Goal: Task Accomplishment & Management: Manage account settings

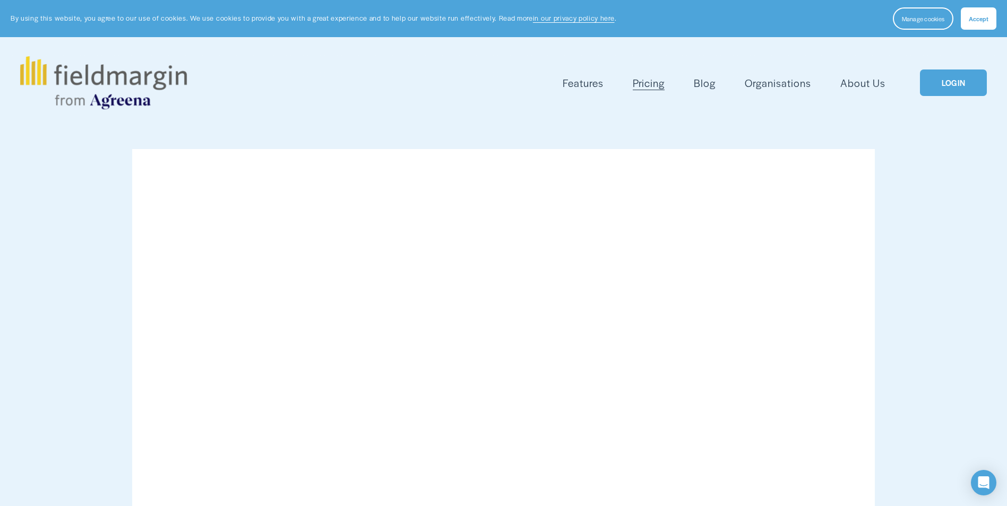
click at [955, 87] on link "LOGIN" at bounding box center [952, 83] width 67 height 27
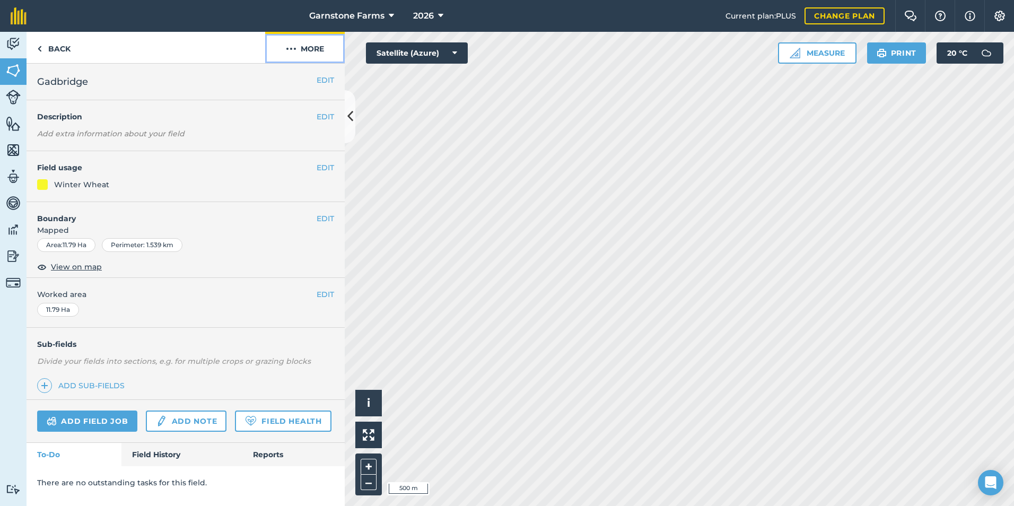
click at [323, 49] on button "More" at bounding box center [305, 47] width 80 height 31
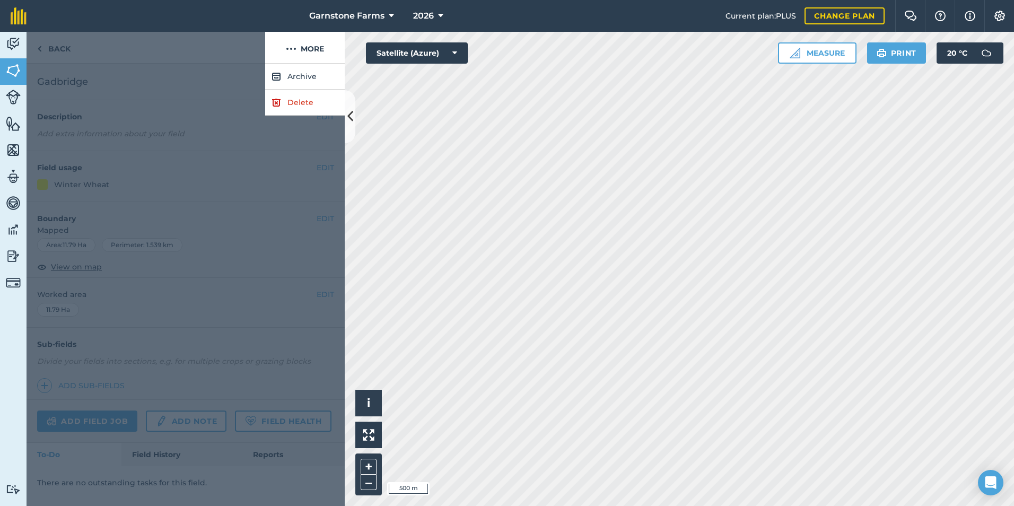
click at [257, 71] on div at bounding box center [186, 285] width 318 height 443
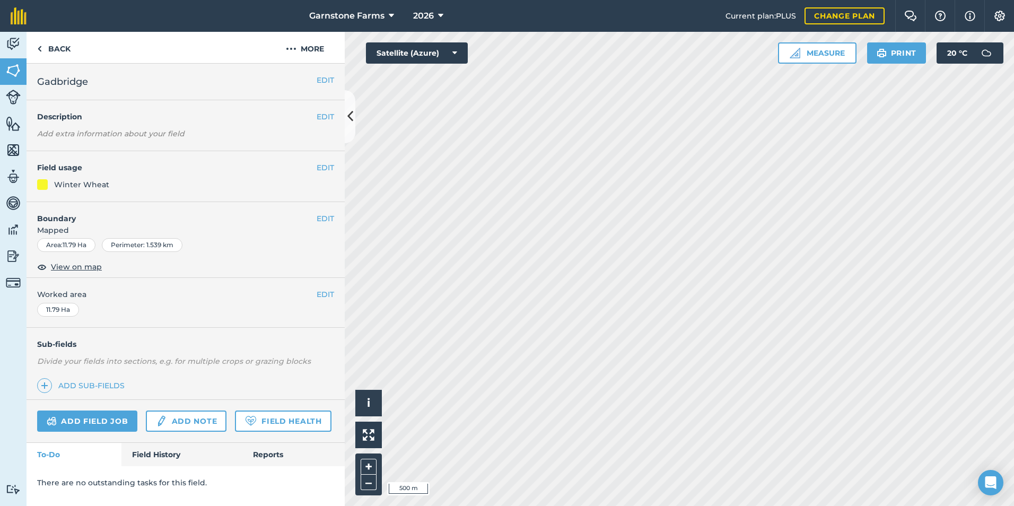
click at [196, 172] on h4 "Field usage" at bounding box center [177, 168] width 280 height 12
click at [81, 387] on link "Add sub-fields" at bounding box center [83, 385] width 92 height 15
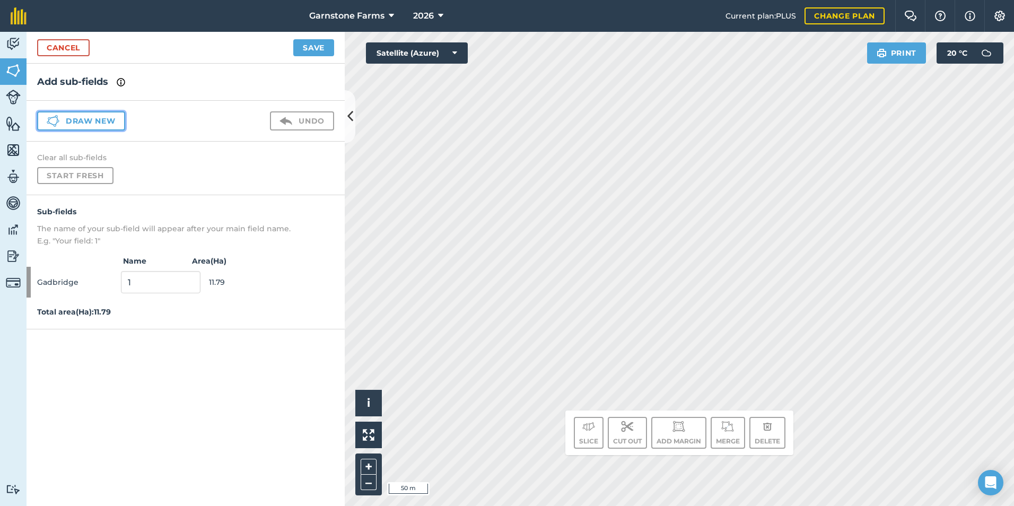
click at [88, 122] on button "Draw new" at bounding box center [81, 120] width 88 height 19
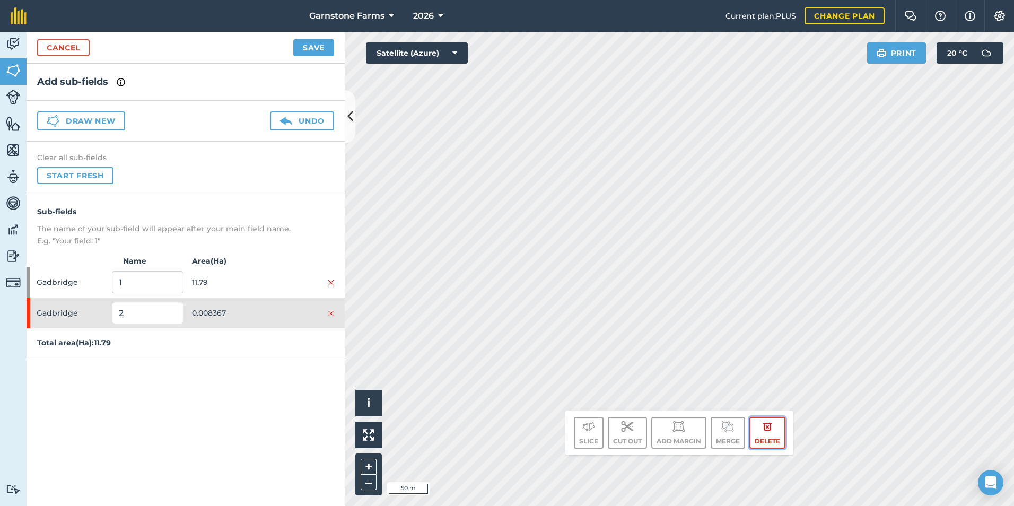
click at [766, 432] on img at bounding box center [768, 426] width 10 height 13
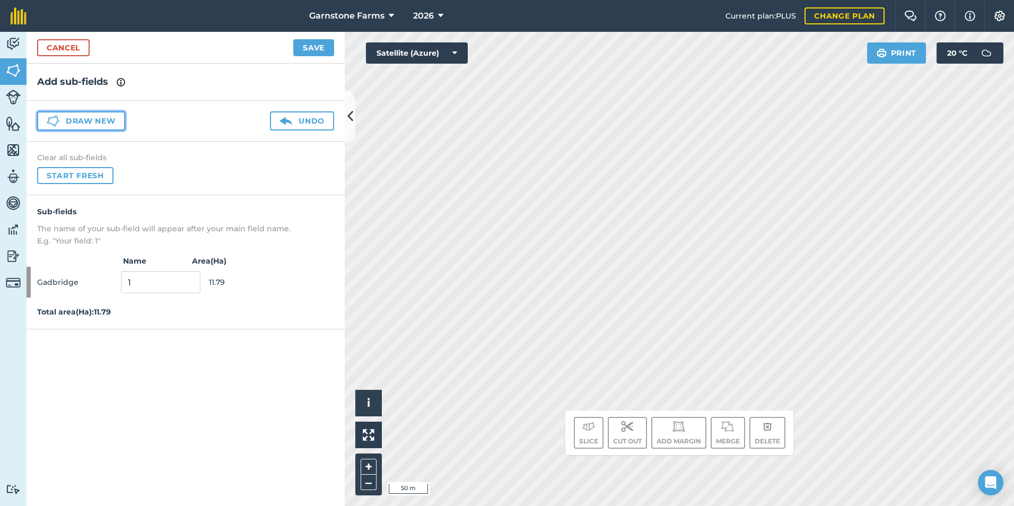
click at [56, 119] on icon at bounding box center [53, 121] width 13 height 13
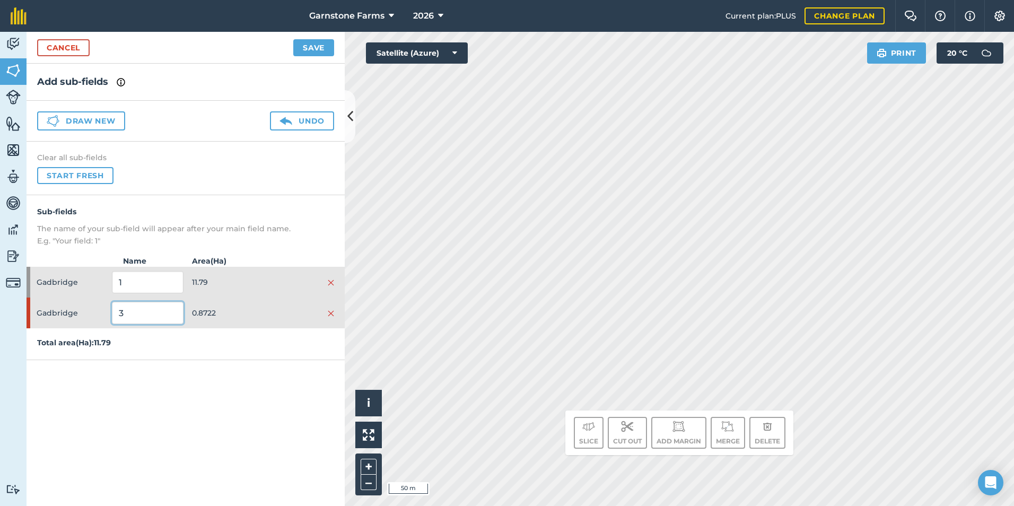
click at [147, 313] on input "3" at bounding box center [147, 313] width 71 height 22
click at [101, 317] on div "Gadbridge 3 0.8722" at bounding box center [186, 313] width 318 height 31
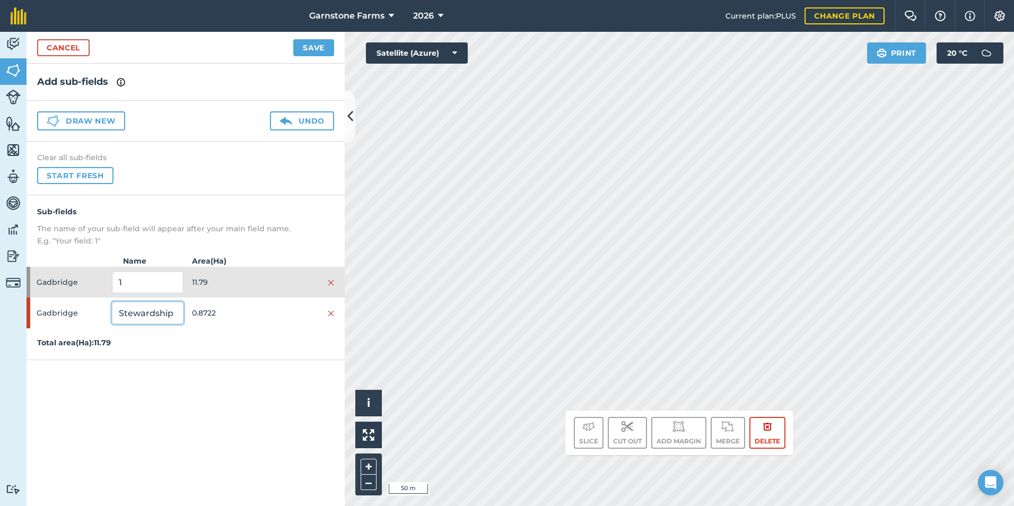
type input "Stewardship"
click at [141, 382] on div "Add sub-fields Draw new Undo Clear all sub-fields Start fresh Sub-fields The na…" at bounding box center [186, 285] width 318 height 443
drag, startPoint x: 130, startPoint y: 283, endPoint x: 116, endPoint y: 283, distance: 14.3
click at [116, 283] on input "1" at bounding box center [147, 282] width 71 height 22
type input "Crop"
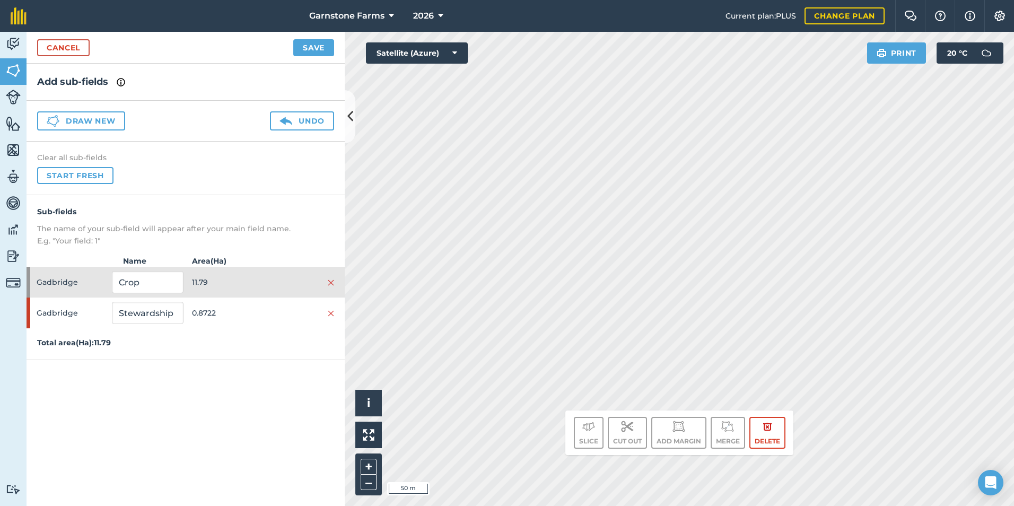
click at [145, 423] on div "Add sub-fields Draw new Undo Clear all sub-fields Start fresh Sub-fields The na…" at bounding box center [186, 285] width 318 height 443
click at [80, 282] on span "Gadbridge" at bounding box center [72, 282] width 71 height 20
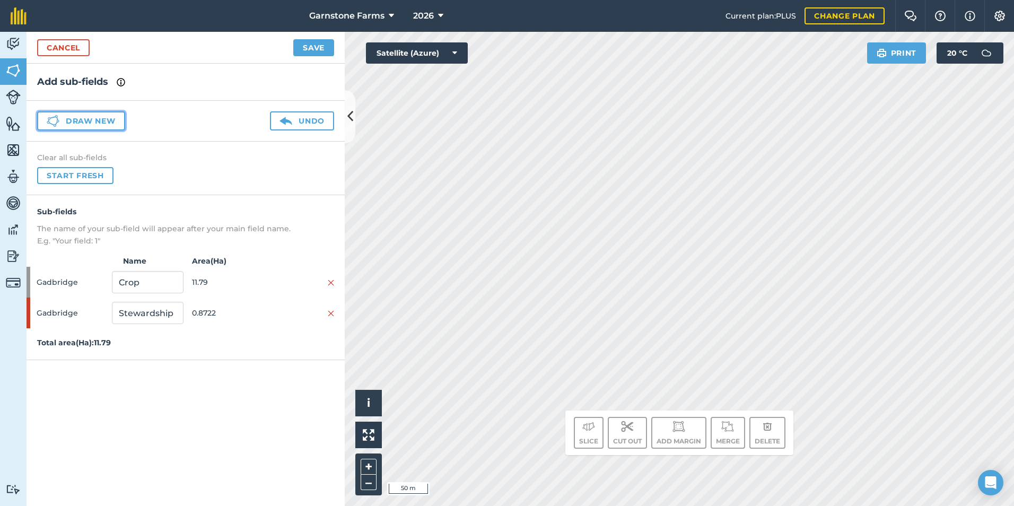
click at [68, 118] on button "Draw new" at bounding box center [81, 120] width 88 height 19
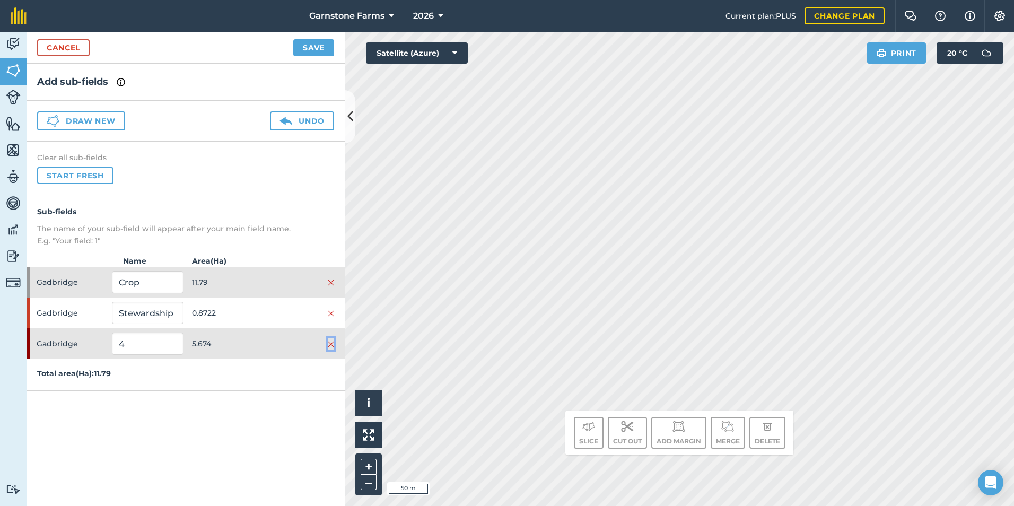
click at [331, 344] on img at bounding box center [331, 344] width 6 height 8
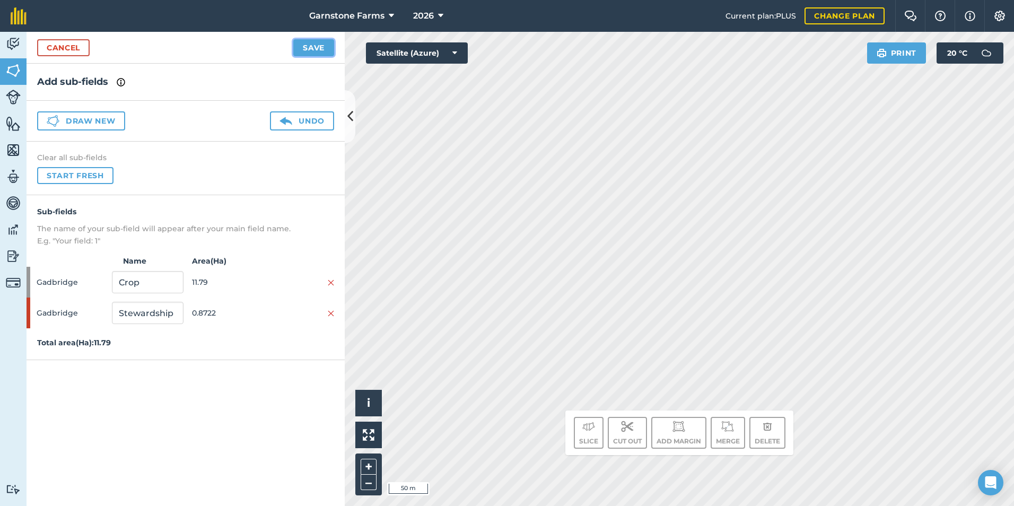
click at [310, 46] on button "Save" at bounding box center [313, 47] width 41 height 17
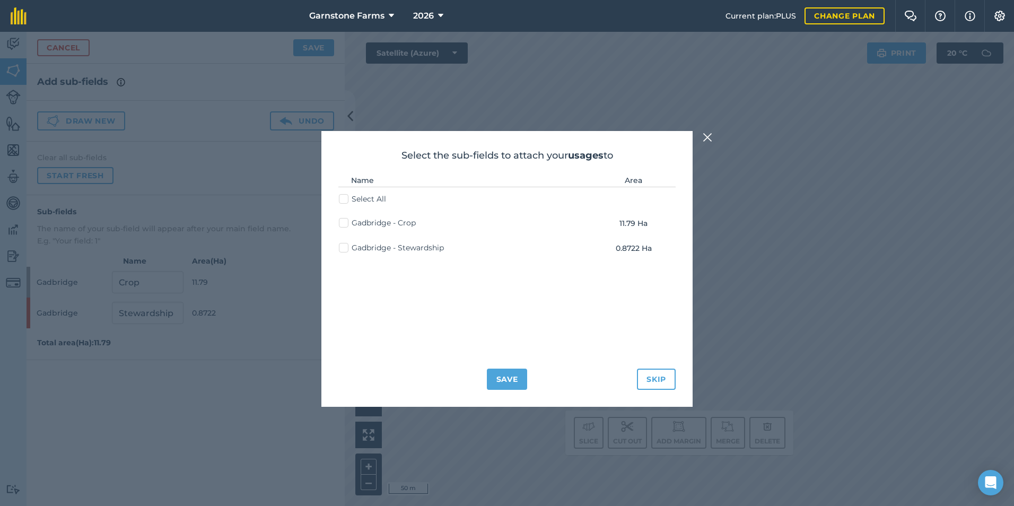
click at [345, 197] on label "Select All" at bounding box center [362, 199] width 47 height 11
click at [345, 197] on input "Select All" at bounding box center [342, 197] width 7 height 7
checkbox input "true"
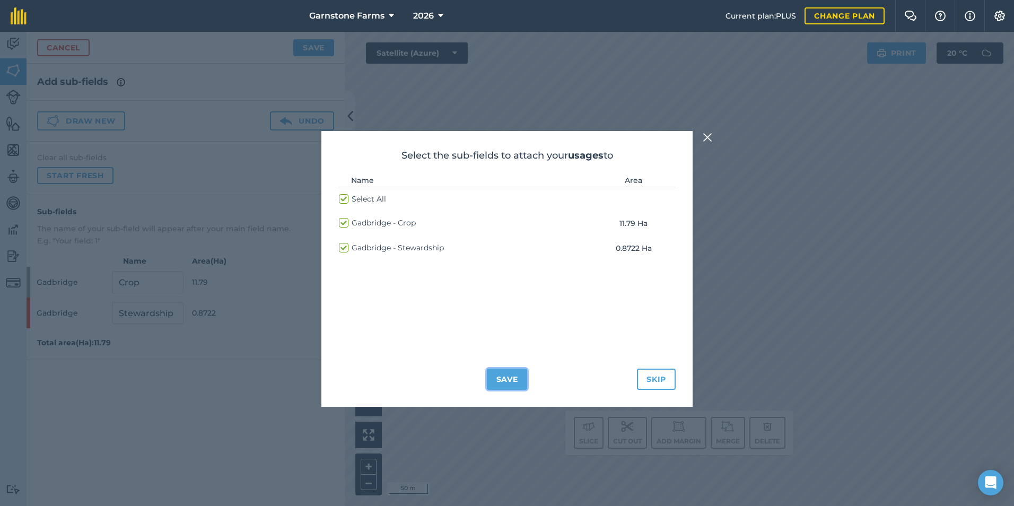
click at [502, 379] on button "Save" at bounding box center [507, 379] width 41 height 21
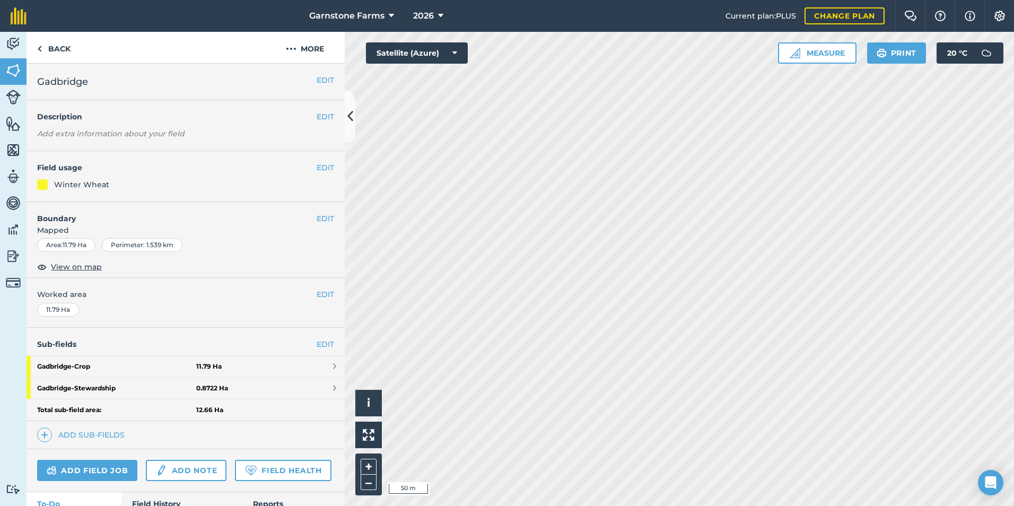
scroll to position [53, 0]
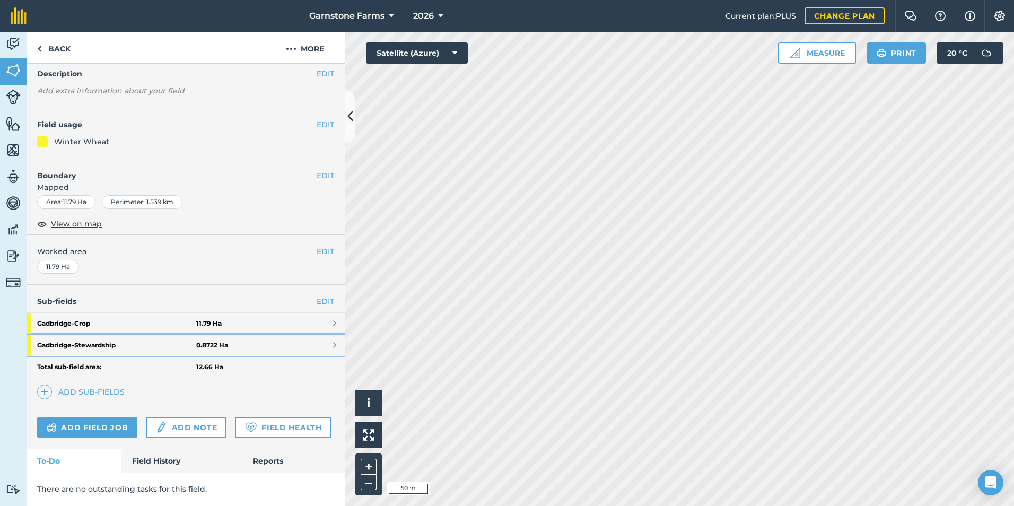
click at [157, 337] on strong "Gadbridge - Stewardship" at bounding box center [116, 345] width 159 height 21
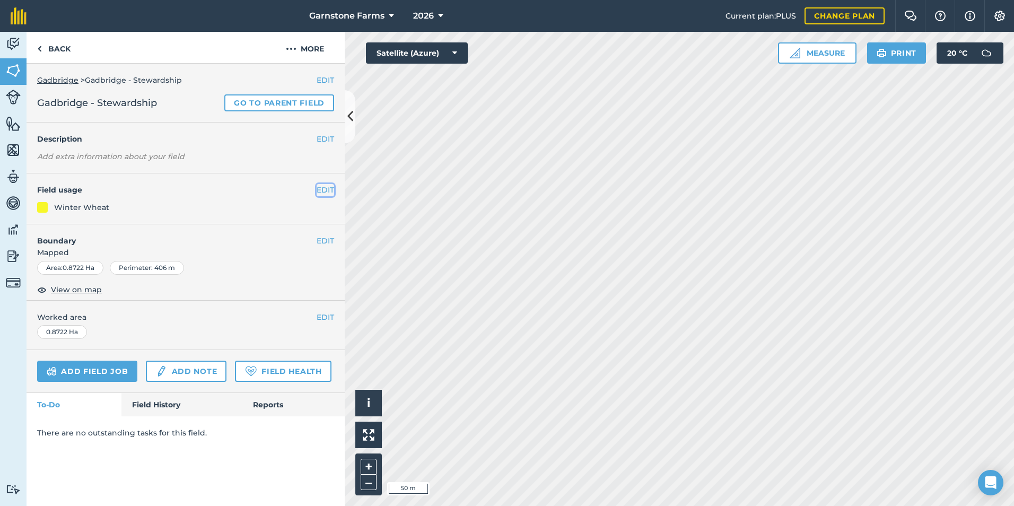
click at [325, 190] on button "EDIT" at bounding box center [326, 190] width 18 height 12
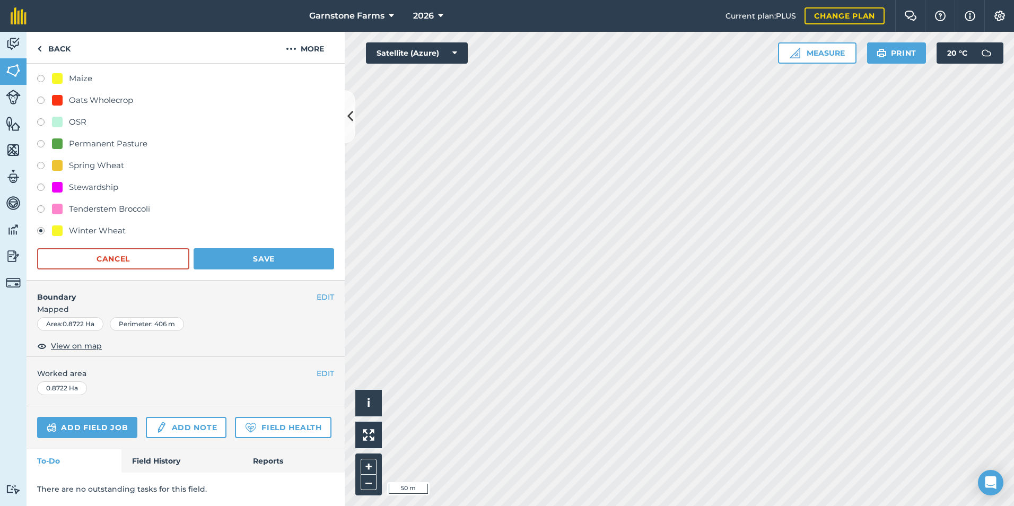
scroll to position [403, 0]
click at [41, 184] on label at bounding box center [44, 189] width 15 height 11
radio input "true"
radio input "false"
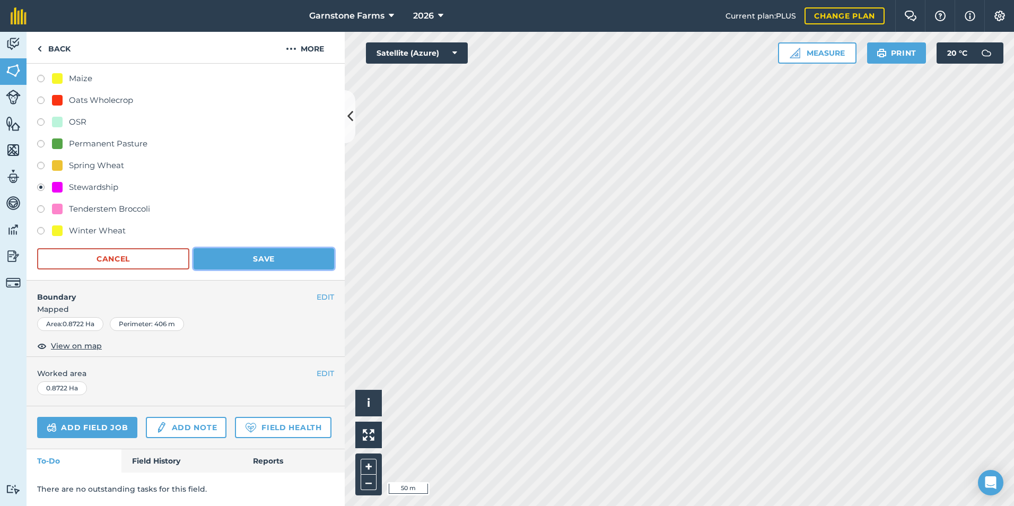
click at [233, 248] on button "Save" at bounding box center [264, 258] width 141 height 21
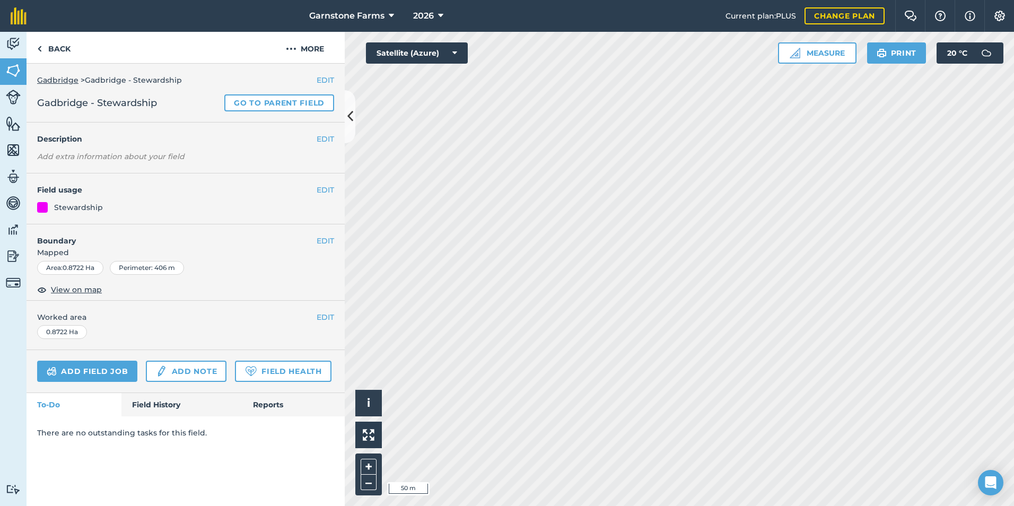
scroll to position [0, 0]
click at [47, 52] on link "Back" at bounding box center [54, 47] width 55 height 31
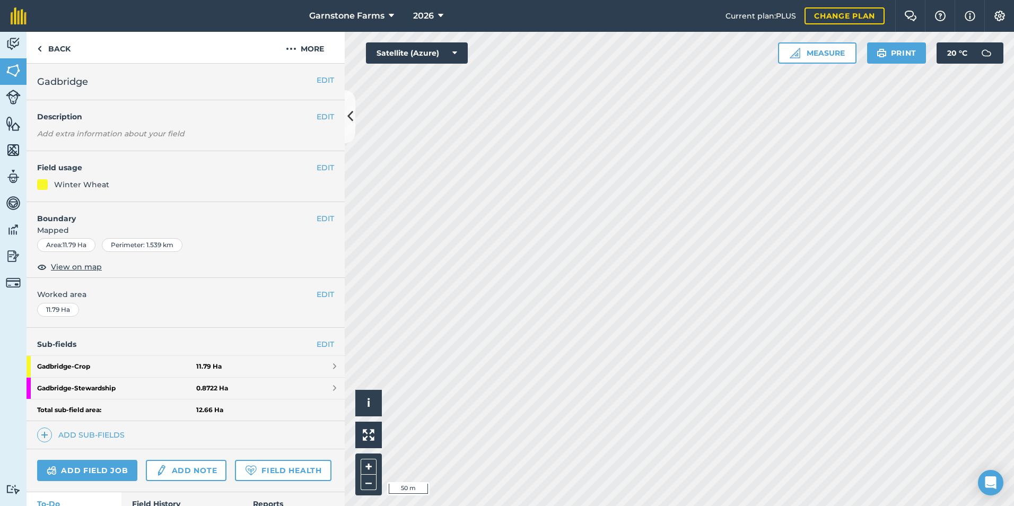
click at [159, 182] on div "Winter Wheat" at bounding box center [185, 185] width 297 height 12
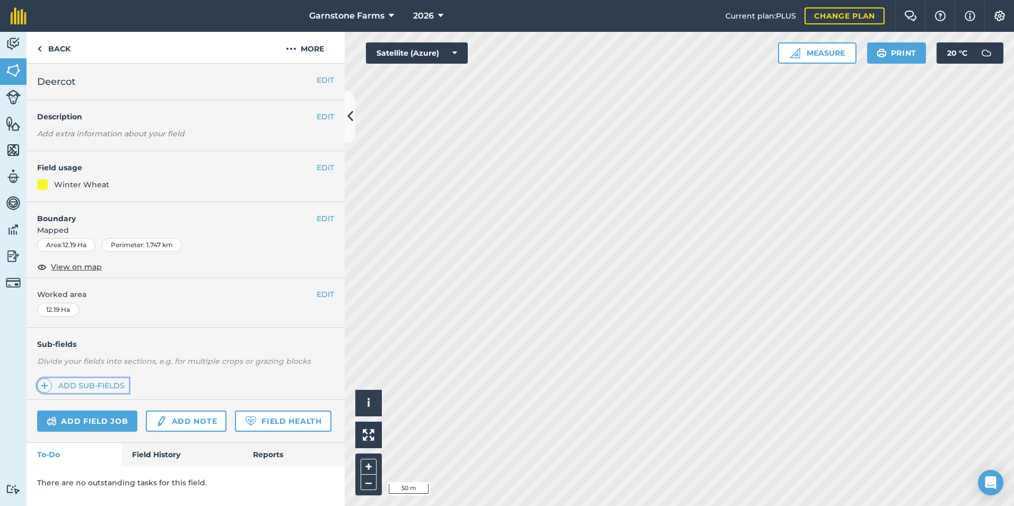
click at [101, 383] on link "Add sub-fields" at bounding box center [83, 385] width 92 height 15
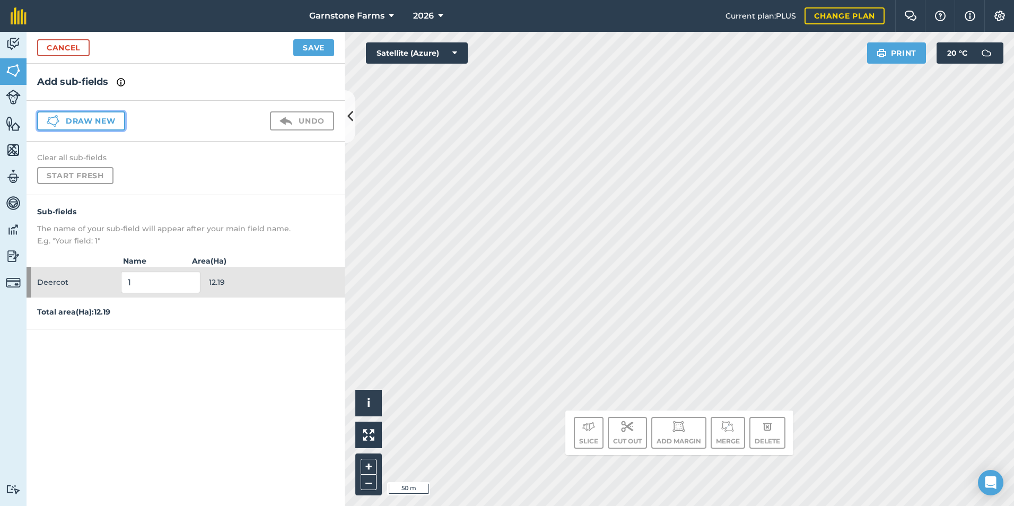
click at [100, 120] on button "Draw new" at bounding box center [81, 120] width 88 height 19
click at [151, 283] on input "1" at bounding box center [161, 282] width 80 height 22
drag, startPoint x: 144, startPoint y: 283, endPoint x: 118, endPoint y: 282, distance: 25.5
click at [114, 283] on div "Deercot 1 1.036" at bounding box center [186, 282] width 318 height 31
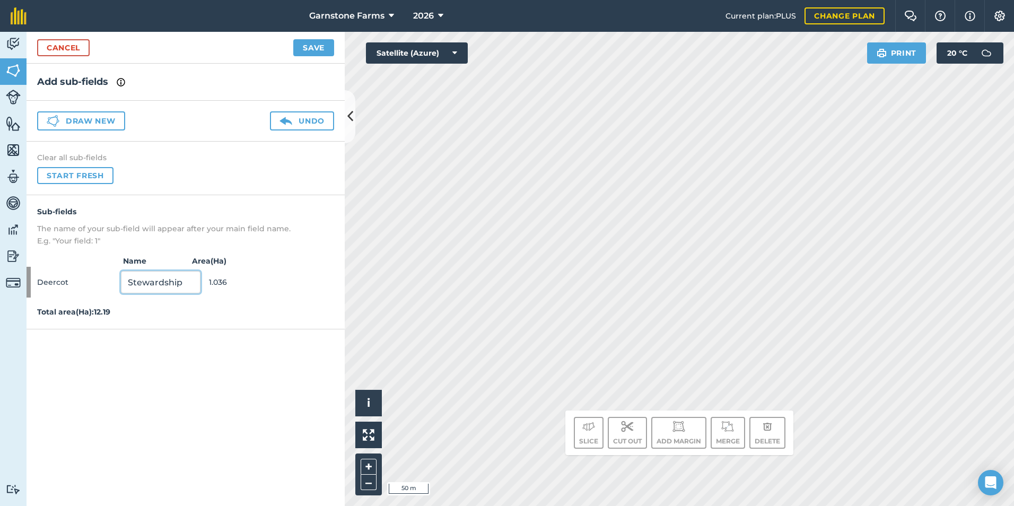
type input "Stewardship"
click at [141, 370] on div "Add sub-fields Draw new Undo Clear all sub-fields Start fresh Sub-fields The na…" at bounding box center [186, 285] width 318 height 443
click at [304, 48] on button "Save" at bounding box center [313, 47] width 41 height 17
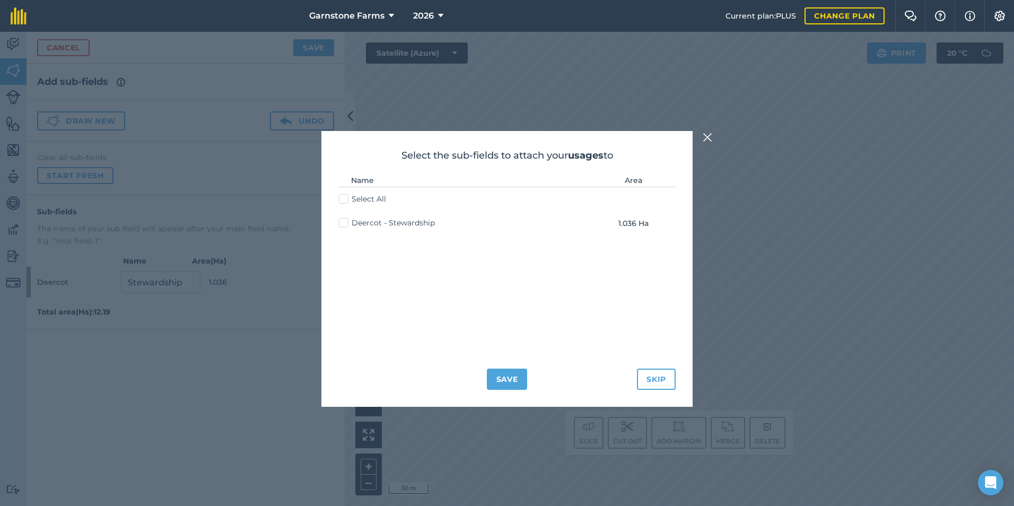
click at [344, 204] on label "Select All" at bounding box center [362, 199] width 47 height 11
click at [344, 201] on input "Select All" at bounding box center [342, 197] width 7 height 7
checkbox input "true"
click at [499, 378] on button "Save" at bounding box center [507, 379] width 41 height 21
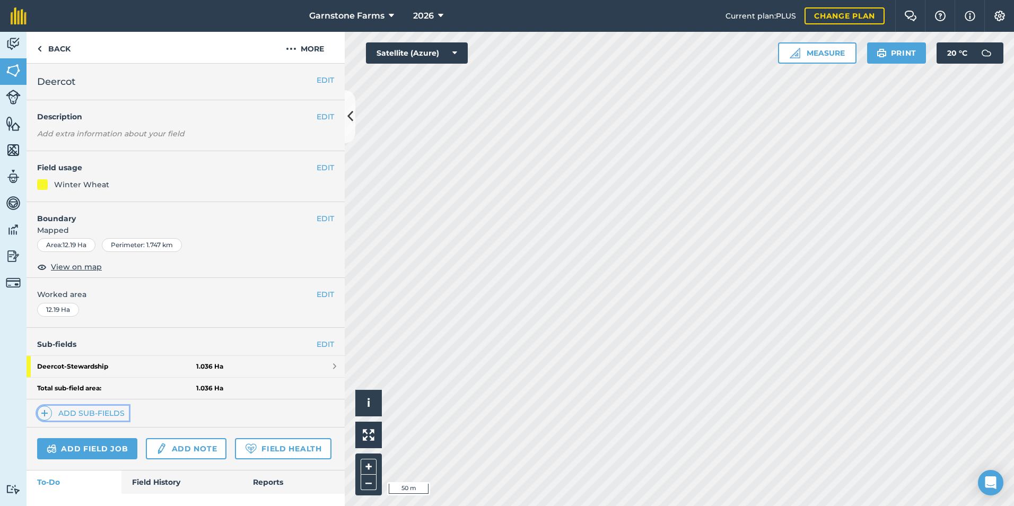
click at [97, 411] on link "Add sub-fields" at bounding box center [83, 413] width 92 height 15
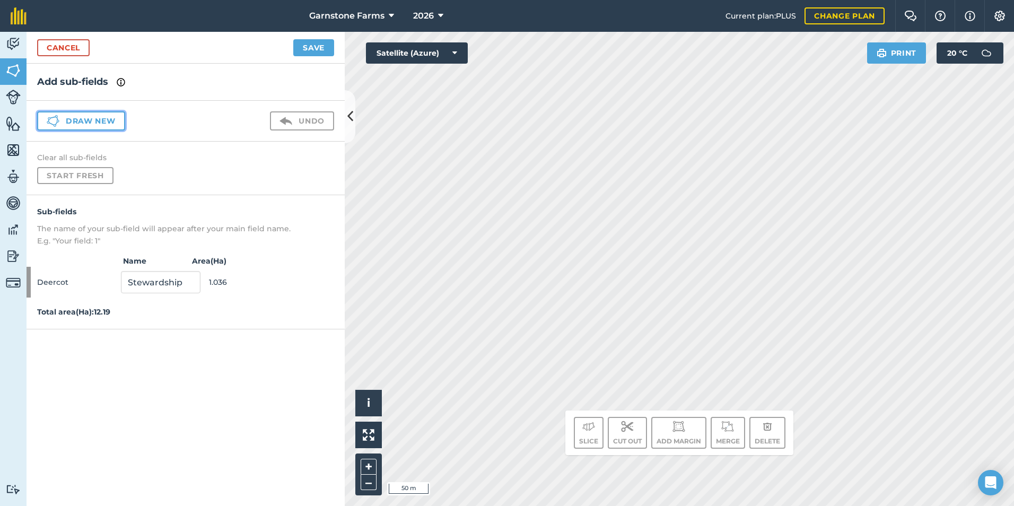
click at [70, 116] on button "Draw new" at bounding box center [81, 120] width 88 height 19
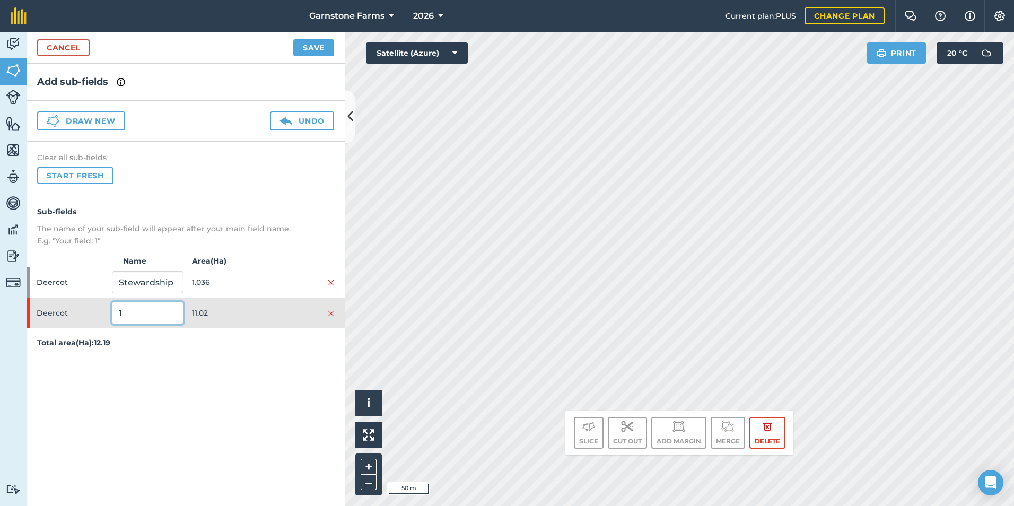
drag, startPoint x: 132, startPoint y: 316, endPoint x: 88, endPoint y: 316, distance: 44.0
click at [88, 316] on div "Deercot 1 11.02" at bounding box center [186, 313] width 318 height 31
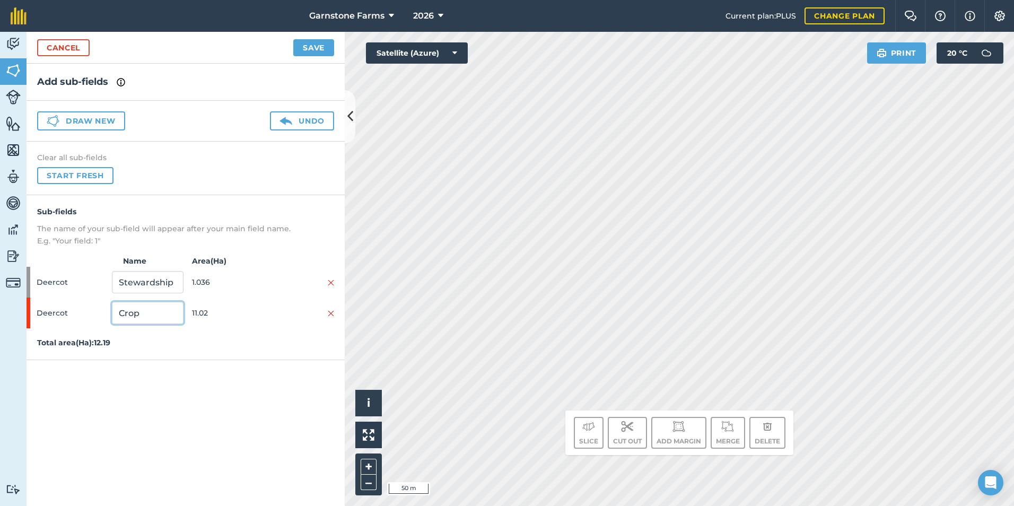
type input "Crop"
click at [300, 48] on button "Save" at bounding box center [313, 47] width 41 height 17
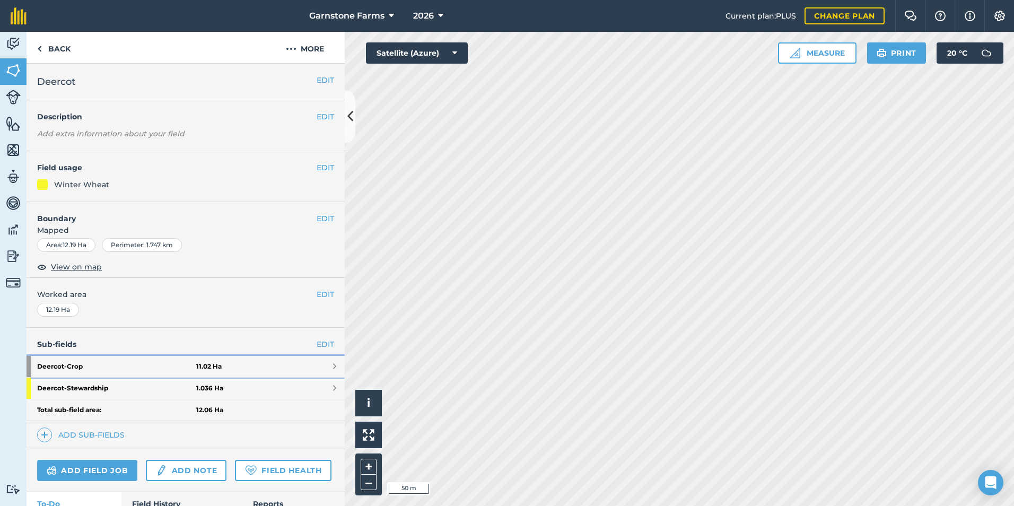
click at [109, 370] on strong "Deercot - Crop" at bounding box center [116, 366] width 159 height 21
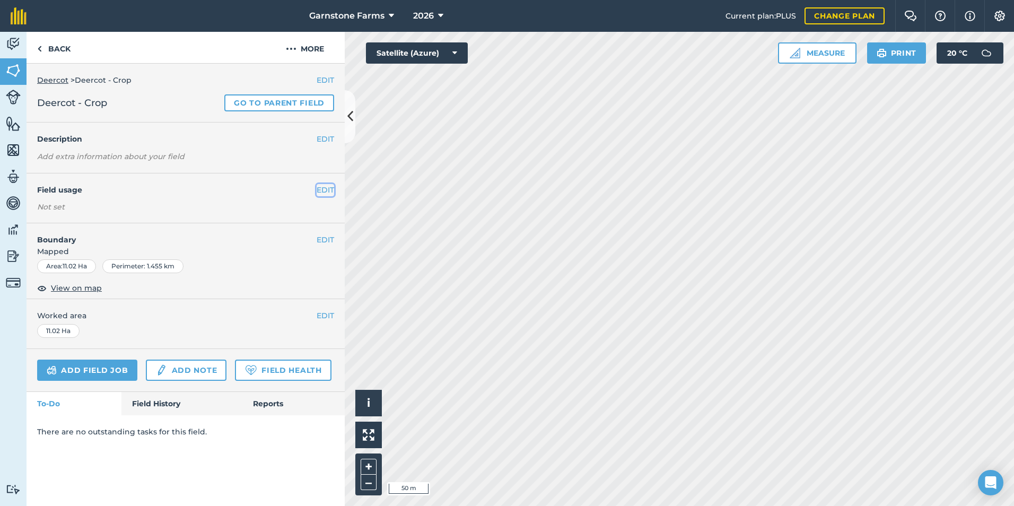
click at [317, 186] on button "EDIT" at bounding box center [326, 190] width 18 height 12
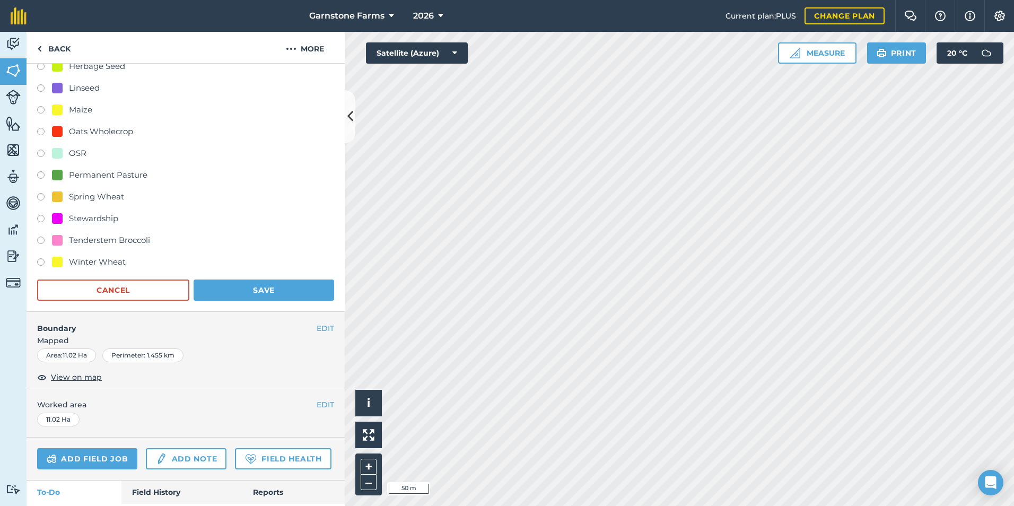
scroll to position [318, 0]
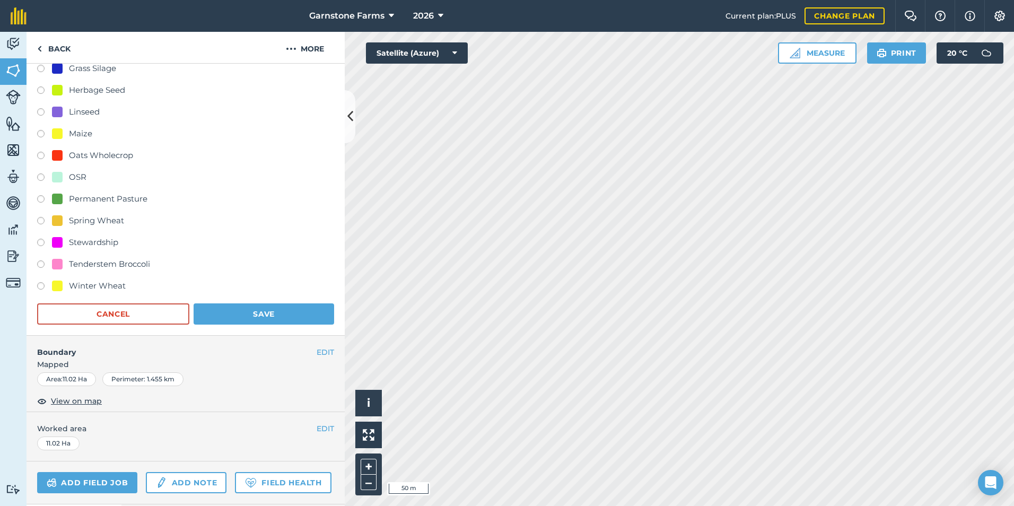
click at [54, 288] on div at bounding box center [57, 286] width 11 height 11
radio input "true"
radio input "false"
click at [231, 314] on button "Save" at bounding box center [264, 313] width 141 height 21
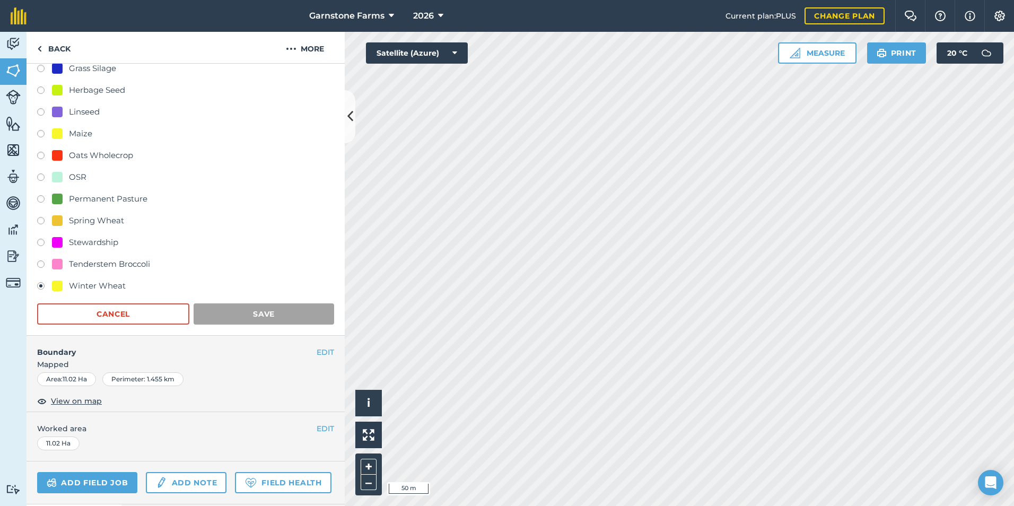
scroll to position [0, 0]
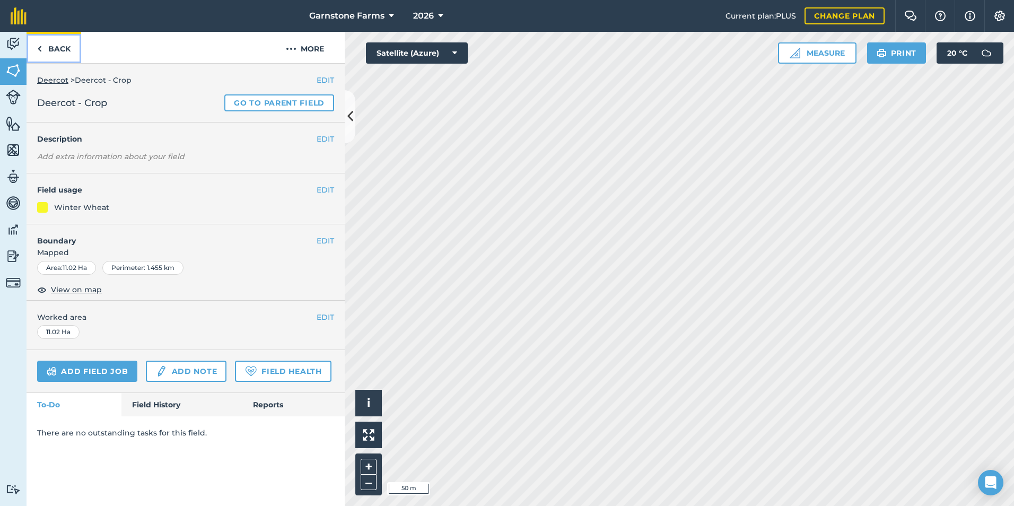
click at [55, 50] on link "Back" at bounding box center [54, 47] width 55 height 31
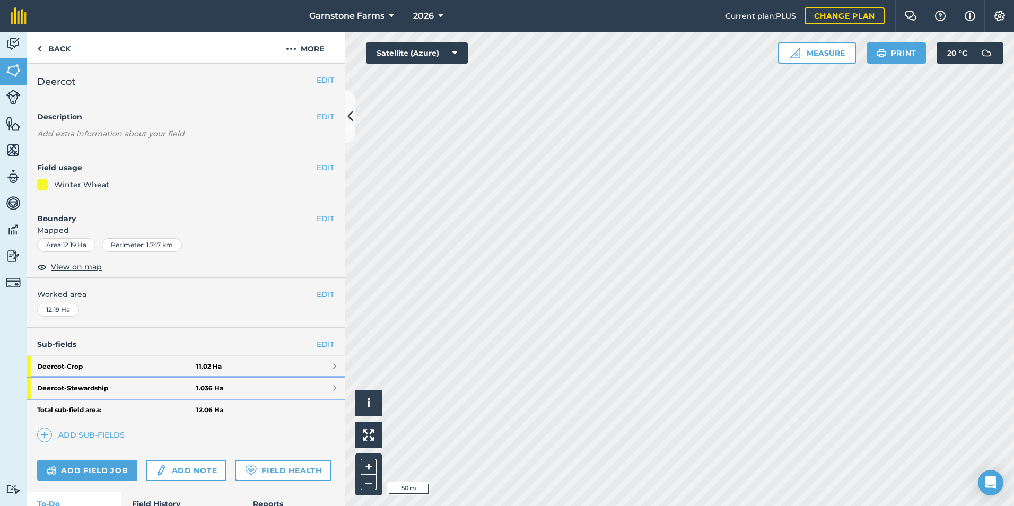
click at [94, 385] on strong "Deercot - Stewardship" at bounding box center [116, 388] width 159 height 21
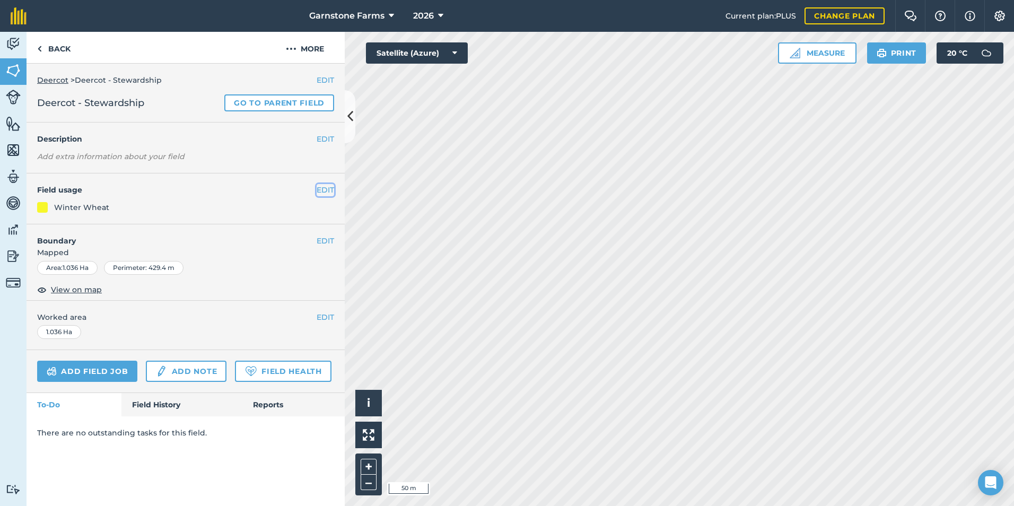
click at [324, 189] on button "EDIT" at bounding box center [326, 190] width 18 height 12
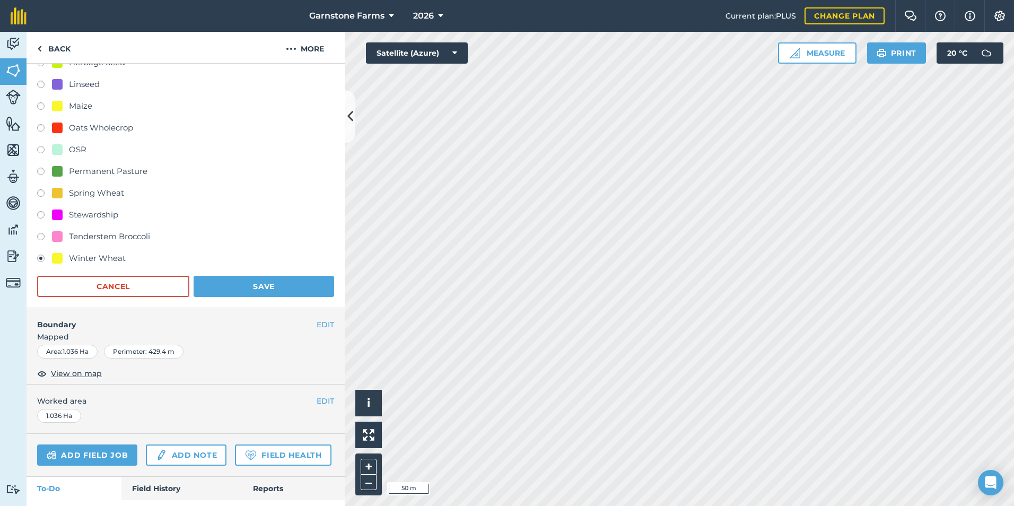
scroll to position [371, 0]
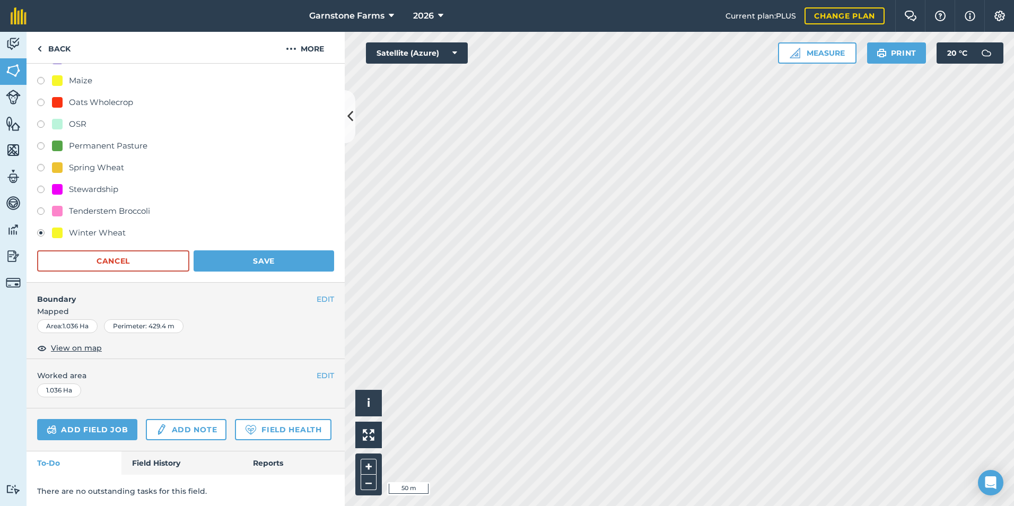
click at [79, 188] on div "Stewardship" at bounding box center [93, 189] width 49 height 13
radio input "true"
radio input "false"
click at [238, 262] on button "Save" at bounding box center [264, 260] width 141 height 21
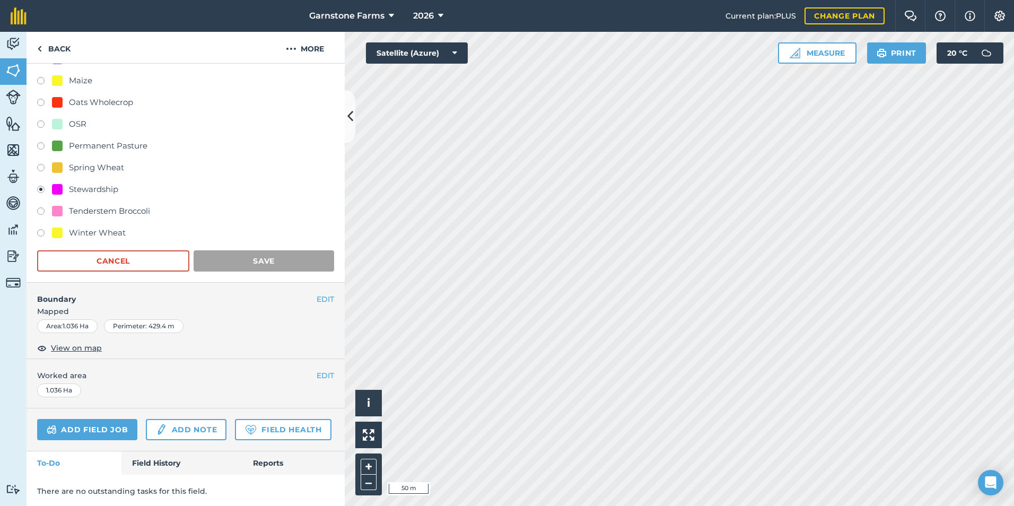
scroll to position [0, 0]
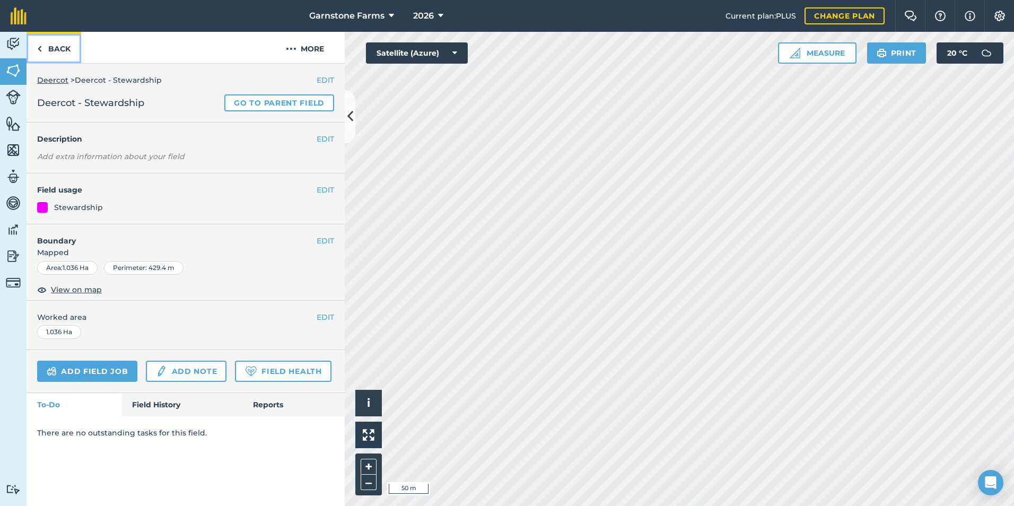
click at [68, 53] on link "Back" at bounding box center [54, 47] width 55 height 31
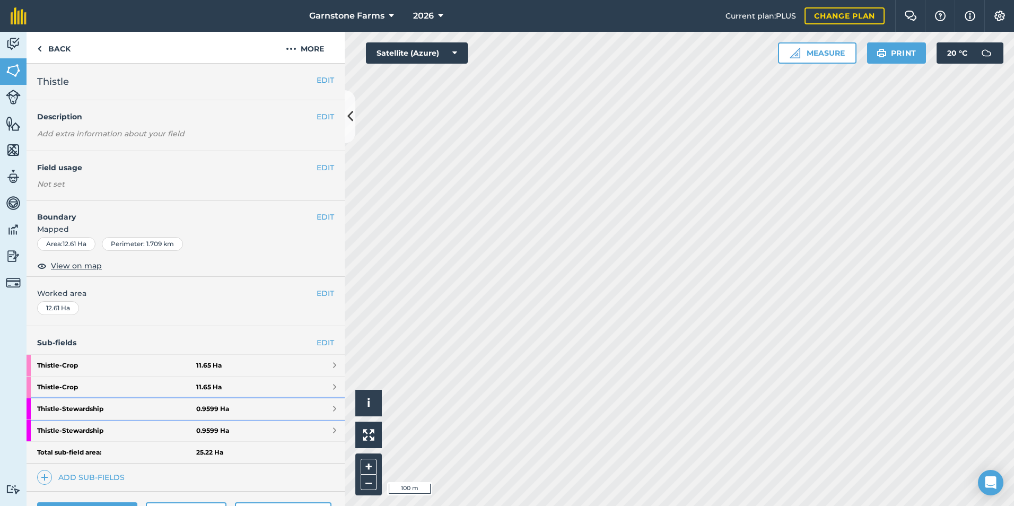
click at [286, 409] on link "Thistle - Stewardship 0.9599 Ha" at bounding box center [186, 408] width 318 height 21
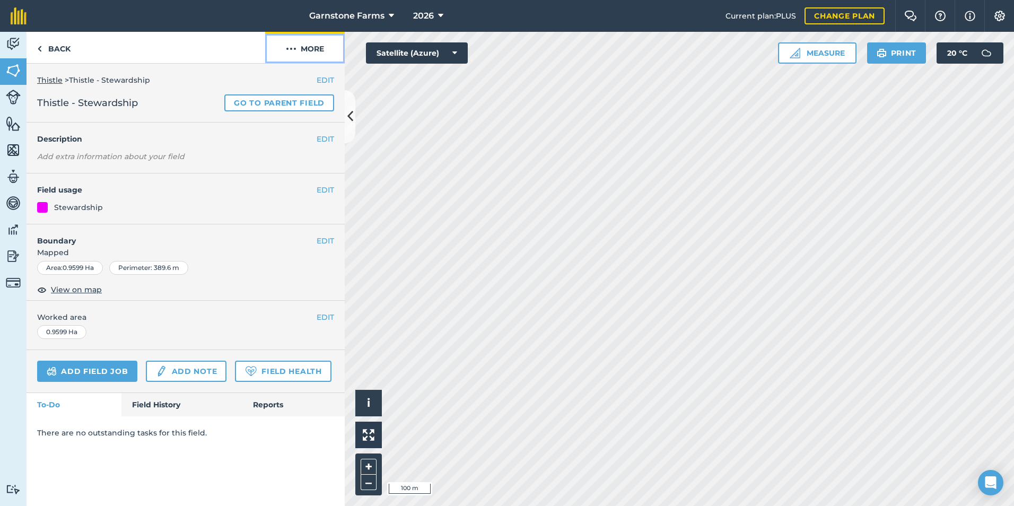
click at [317, 47] on button "More" at bounding box center [305, 47] width 80 height 31
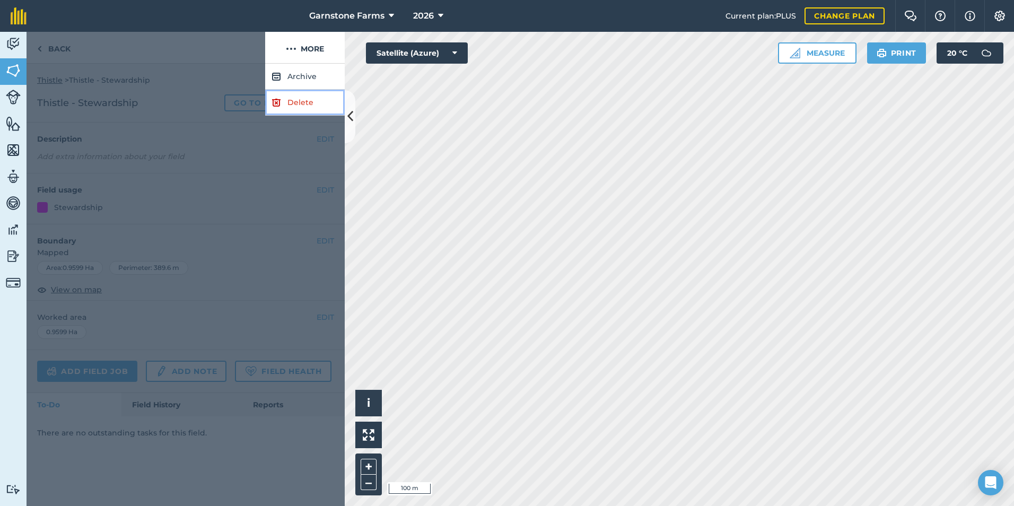
click at [303, 105] on link "Delete" at bounding box center [305, 103] width 80 height 26
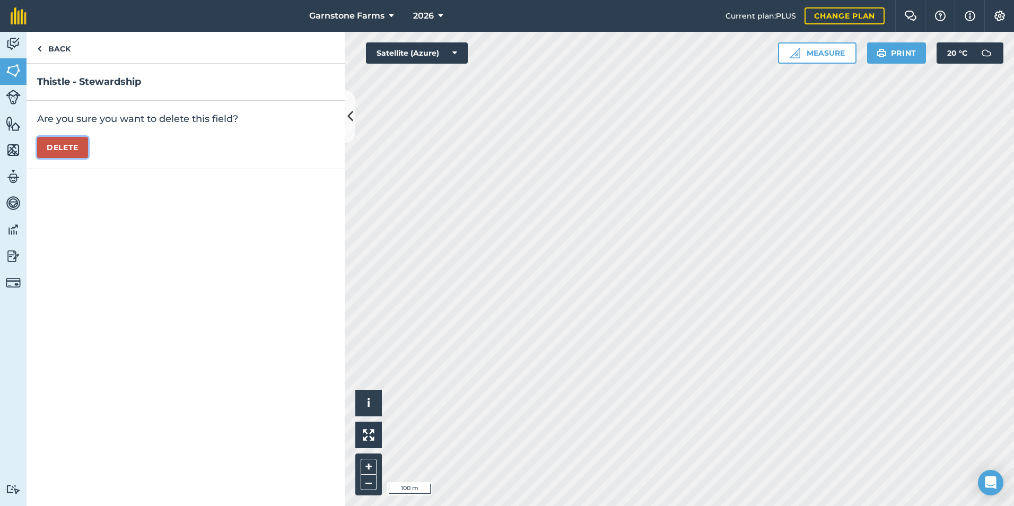
click at [72, 146] on button "Delete" at bounding box center [62, 147] width 51 height 21
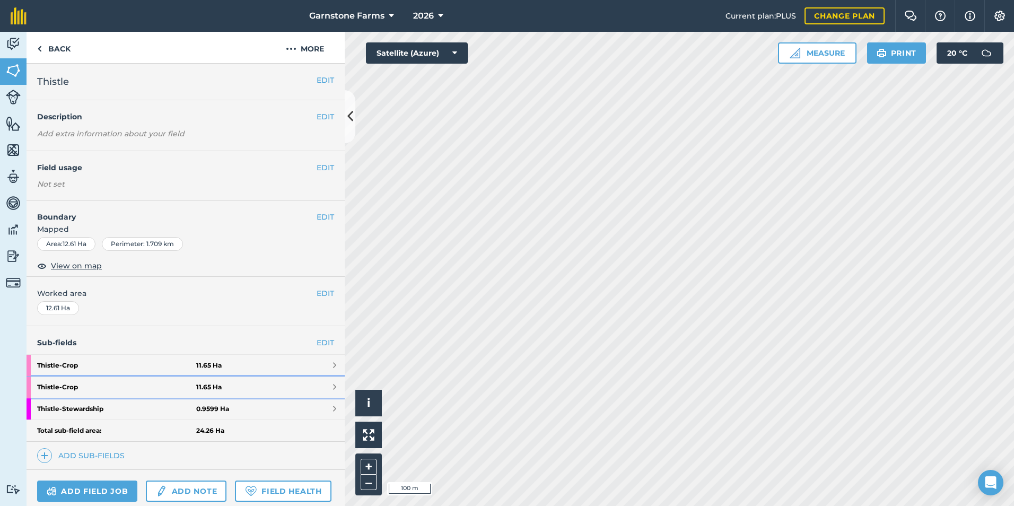
click at [155, 387] on strong "Thistle - Crop" at bounding box center [116, 387] width 159 height 21
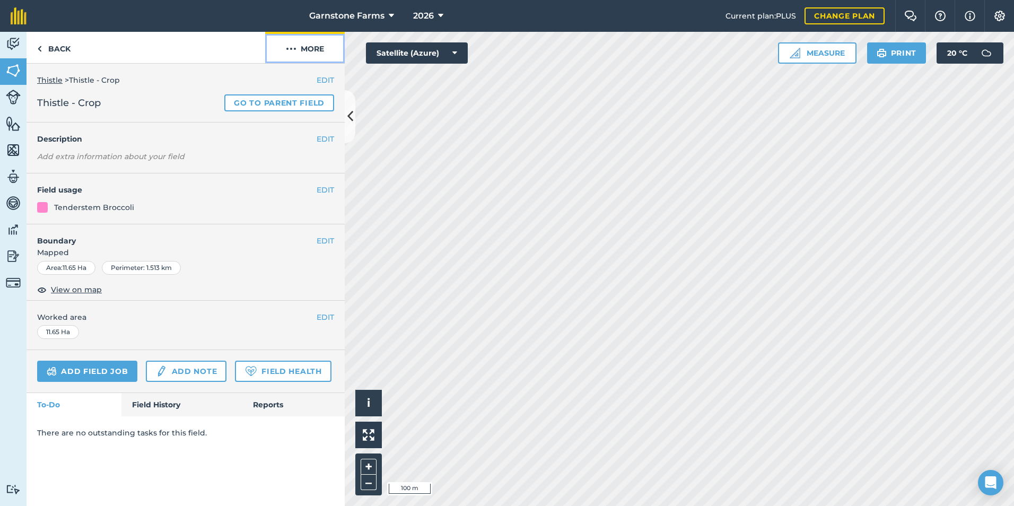
click at [316, 51] on button "More" at bounding box center [305, 47] width 80 height 31
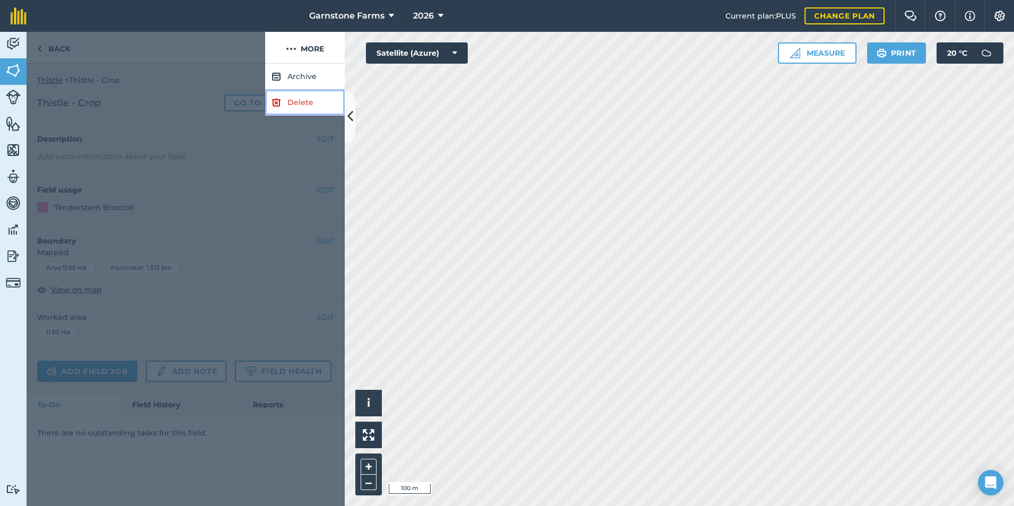
click at [319, 101] on link "Delete" at bounding box center [305, 103] width 80 height 26
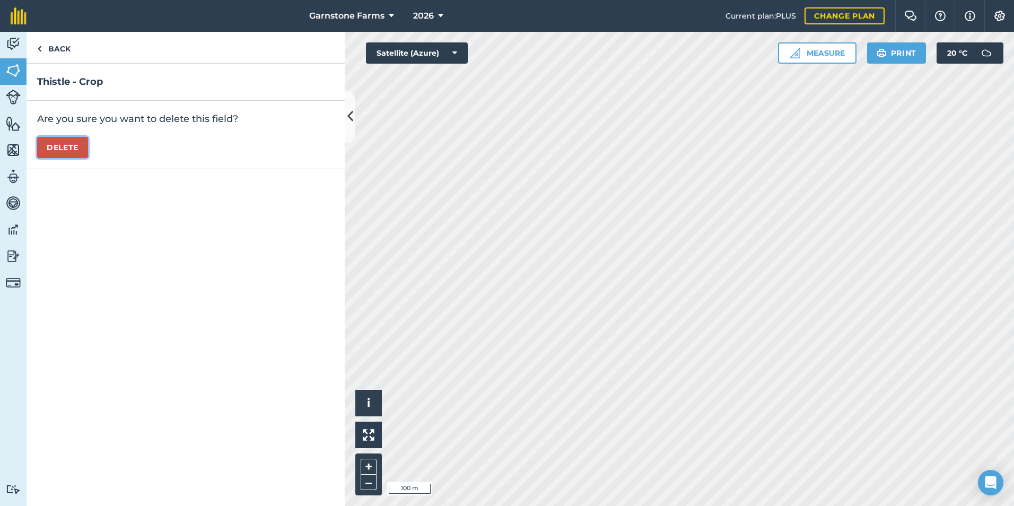
click at [74, 148] on button "Delete" at bounding box center [62, 147] width 51 height 21
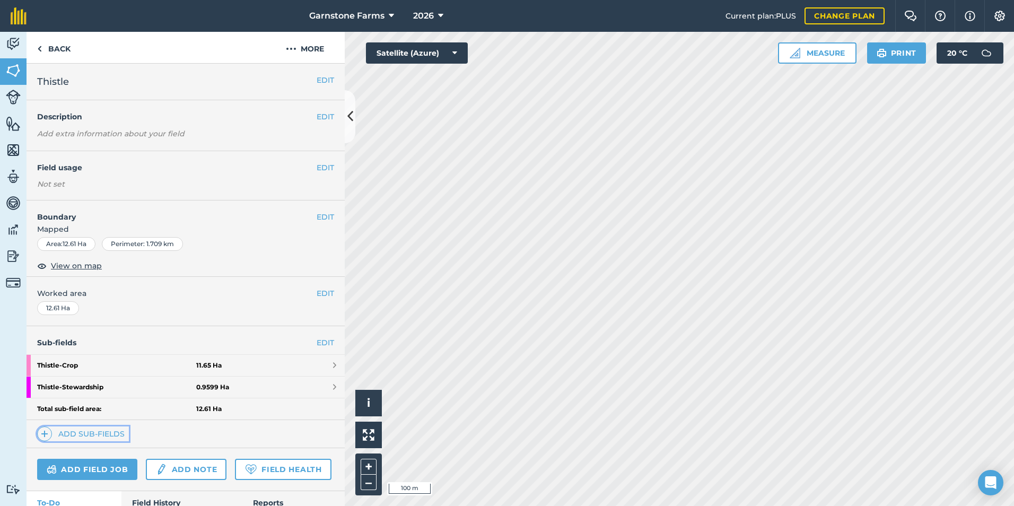
click at [96, 430] on link "Add sub-fields" at bounding box center [83, 434] width 92 height 15
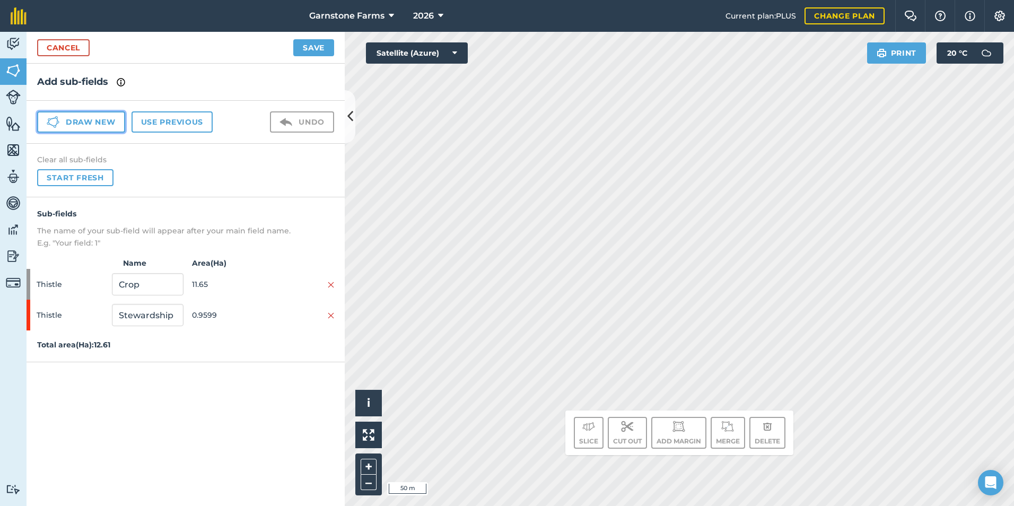
click at [75, 120] on button "Draw new" at bounding box center [81, 121] width 88 height 21
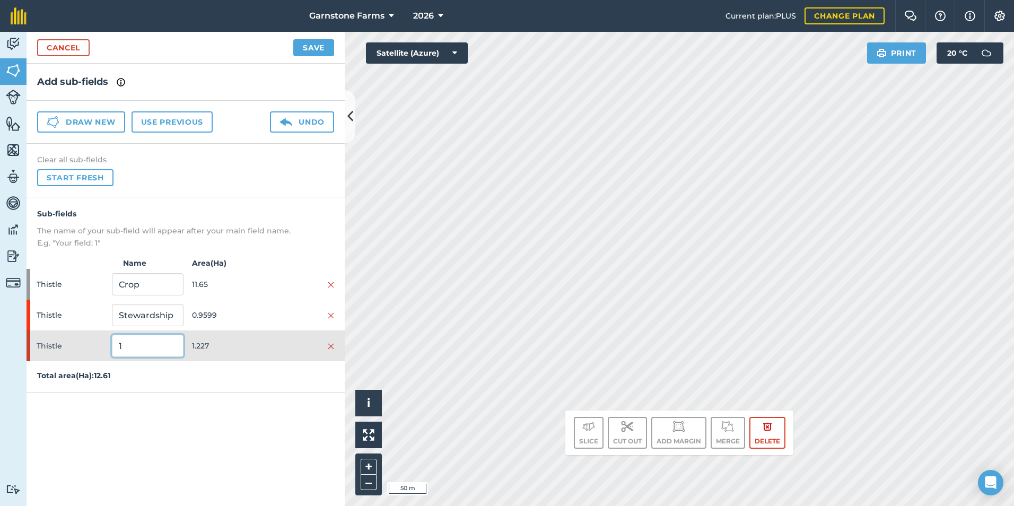
click at [138, 345] on input "1" at bounding box center [147, 346] width 71 height 22
type input "Stewardship W"
click at [308, 46] on button "Save" at bounding box center [313, 47] width 41 height 17
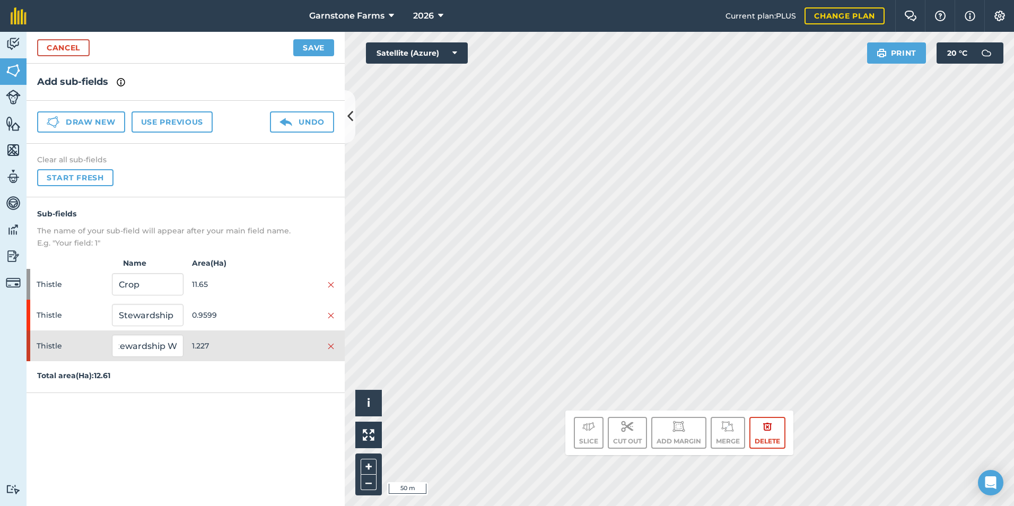
scroll to position [0, 0]
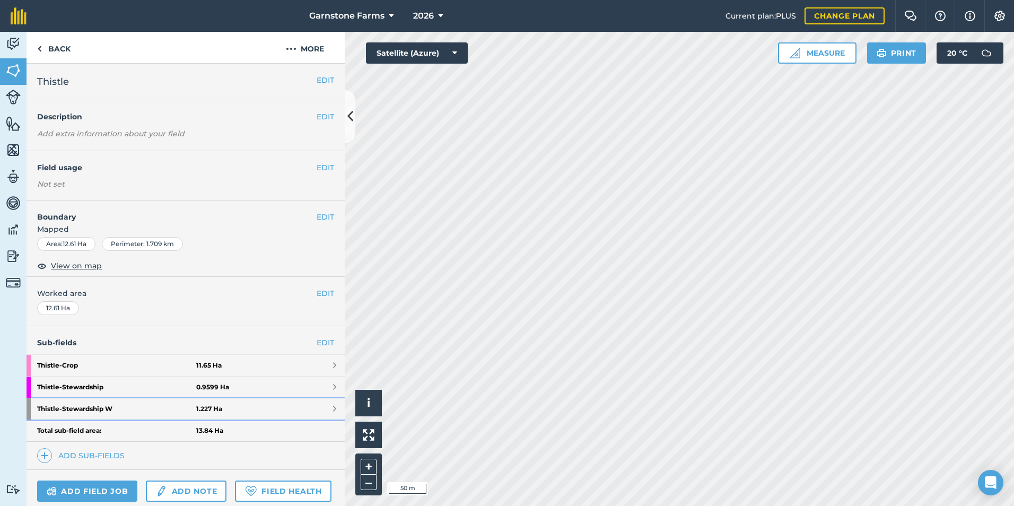
click at [127, 413] on strong "Thistle - Stewardship W" at bounding box center [116, 408] width 159 height 21
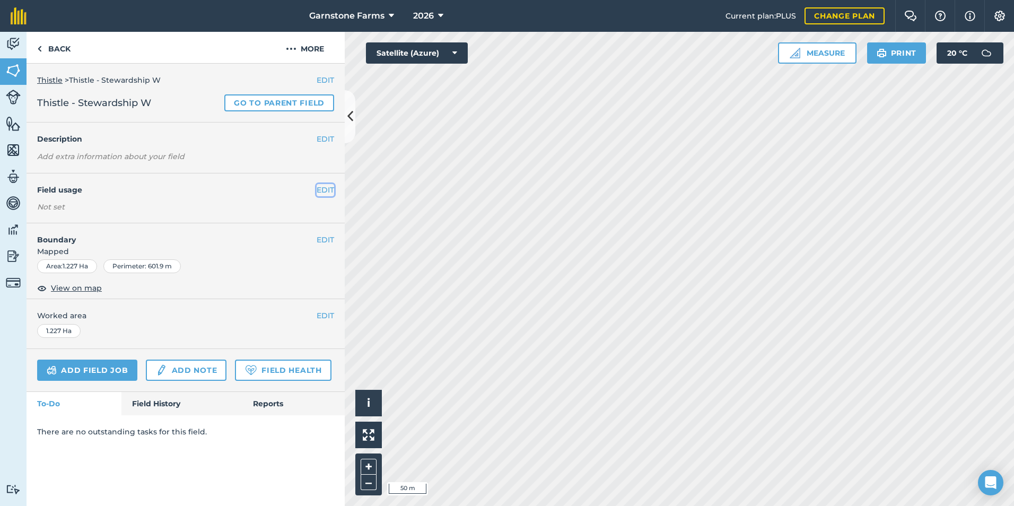
click at [325, 192] on button "EDIT" at bounding box center [326, 190] width 18 height 12
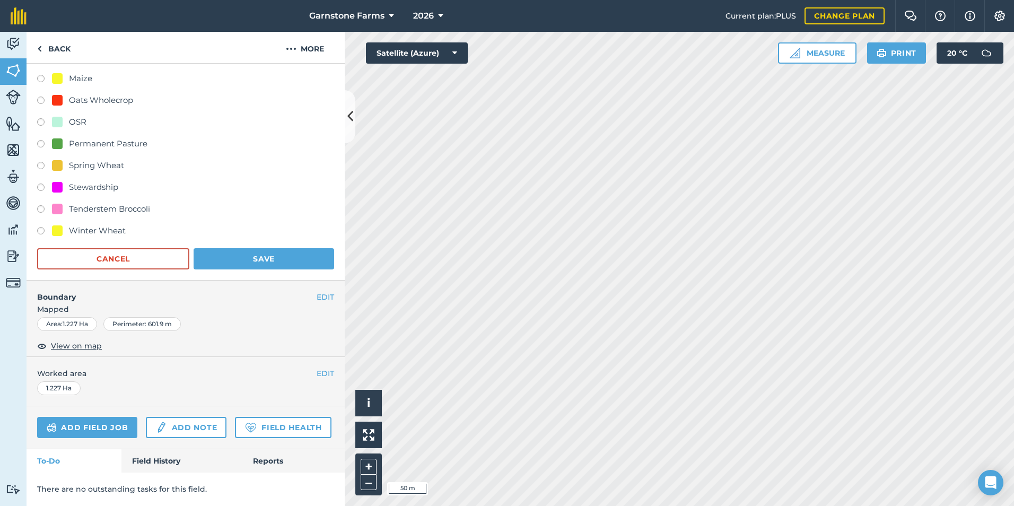
scroll to position [403, 0]
click at [77, 181] on div "Stewardship" at bounding box center [93, 187] width 49 height 13
radio input "true"
radio input "false"
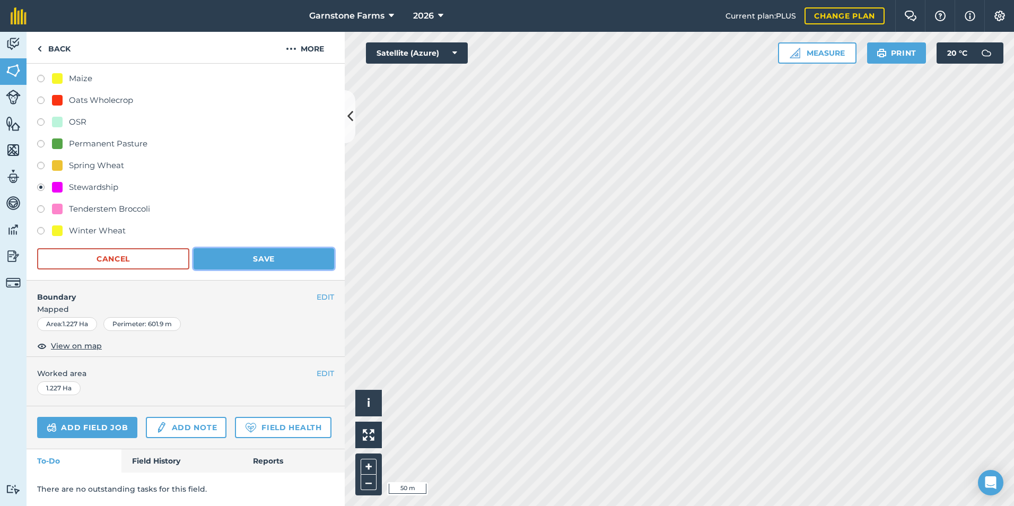
click at [254, 248] on button "Save" at bounding box center [264, 258] width 141 height 21
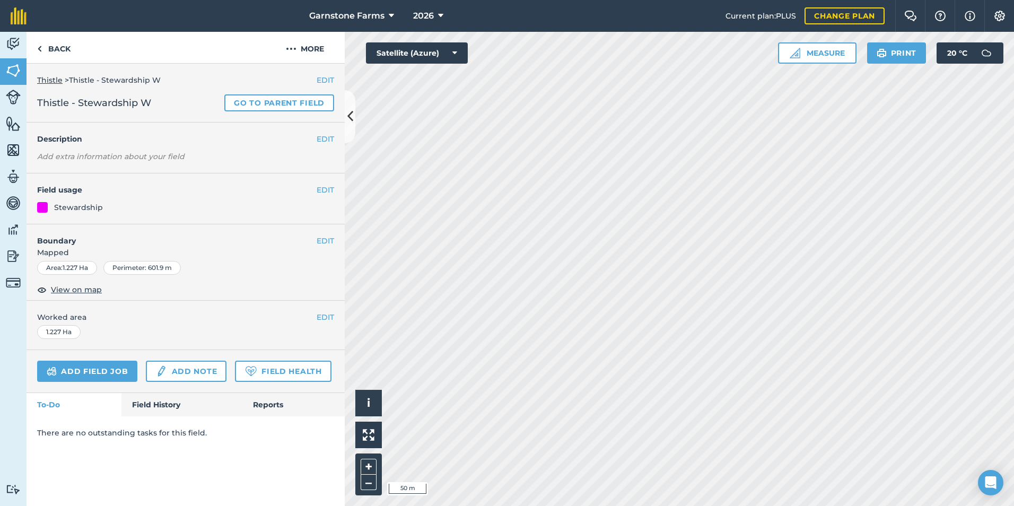
scroll to position [0, 0]
click at [68, 53] on link "Back" at bounding box center [54, 47] width 55 height 31
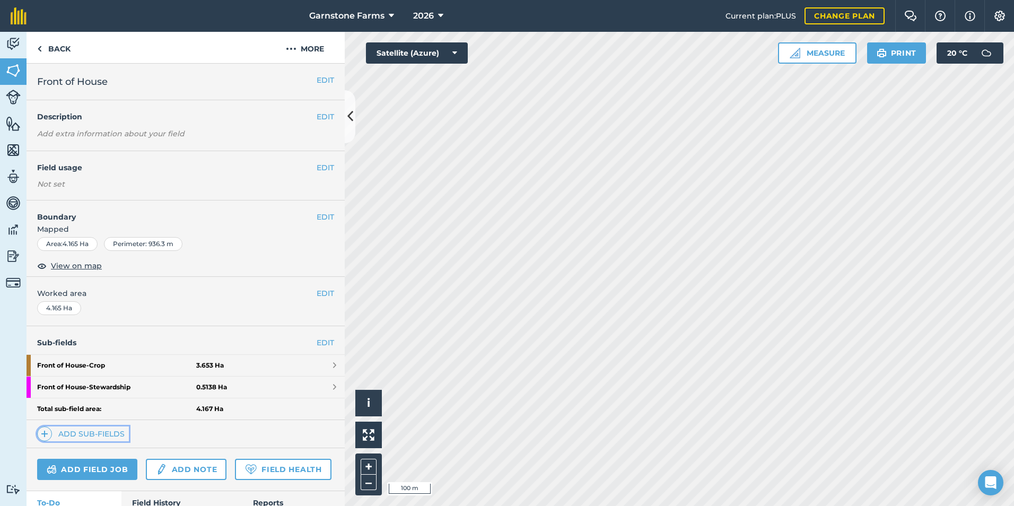
click at [96, 438] on link "Add sub-fields" at bounding box center [83, 434] width 92 height 15
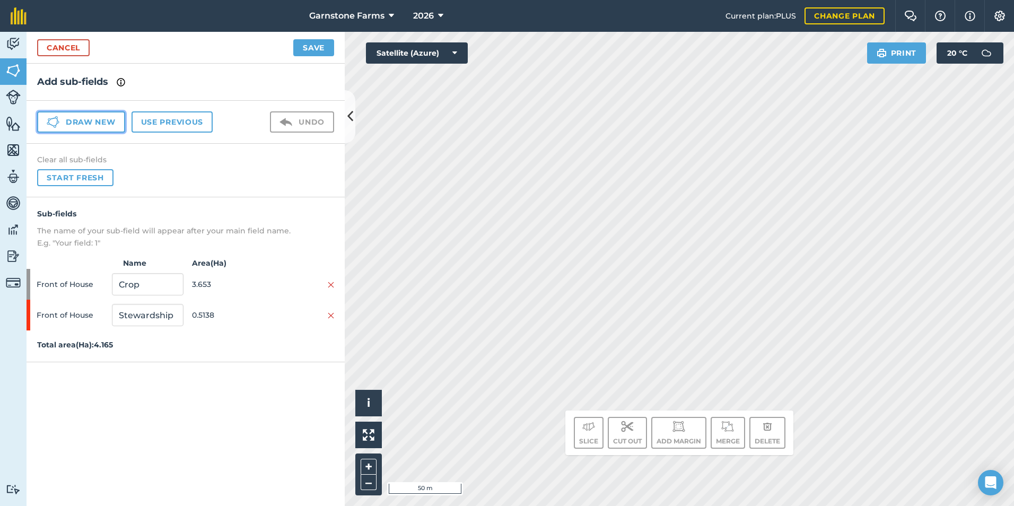
click at [110, 124] on button "Draw new" at bounding box center [81, 121] width 88 height 21
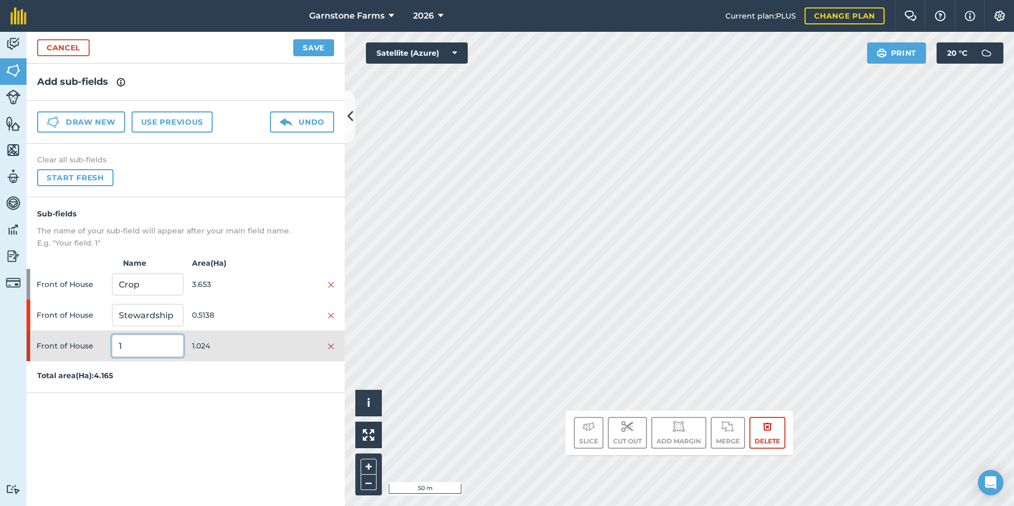
drag, startPoint x: 132, startPoint y: 342, endPoint x: 124, endPoint y: 345, distance: 8.6
click at [124, 345] on input "1" at bounding box center [147, 346] width 71 height 22
drag, startPoint x: 116, startPoint y: 347, endPoint x: 109, endPoint y: 349, distance: 7.2
click at [109, 349] on div "Front of House 1 1.024" at bounding box center [186, 346] width 318 height 31
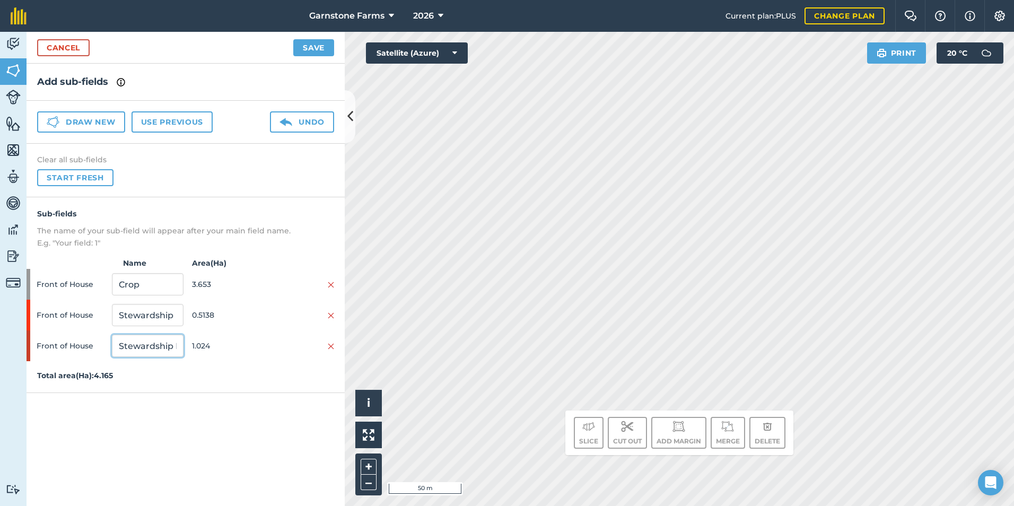
type input "Stewardship N"
click at [320, 50] on button "Save" at bounding box center [313, 47] width 41 height 17
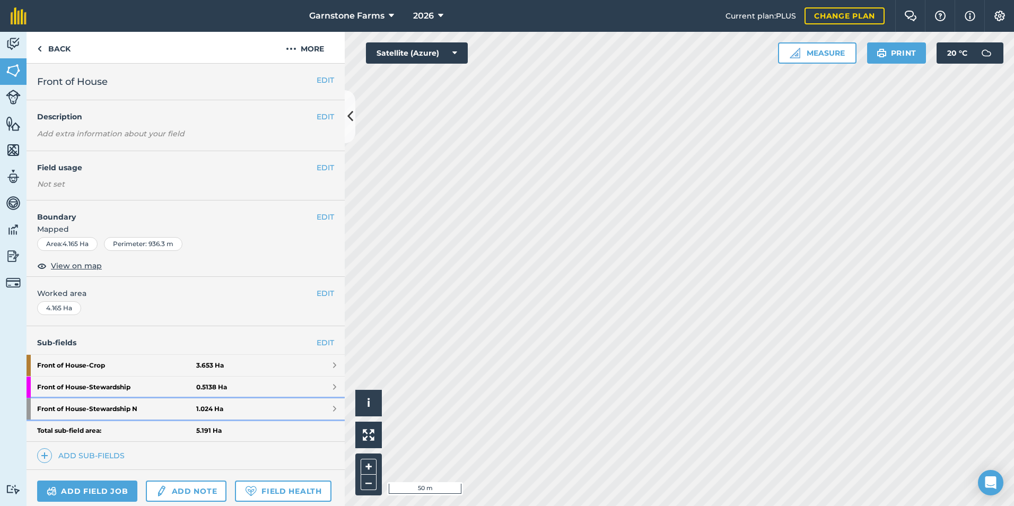
click at [122, 408] on strong "Front of House - Stewardship N" at bounding box center [116, 408] width 159 height 21
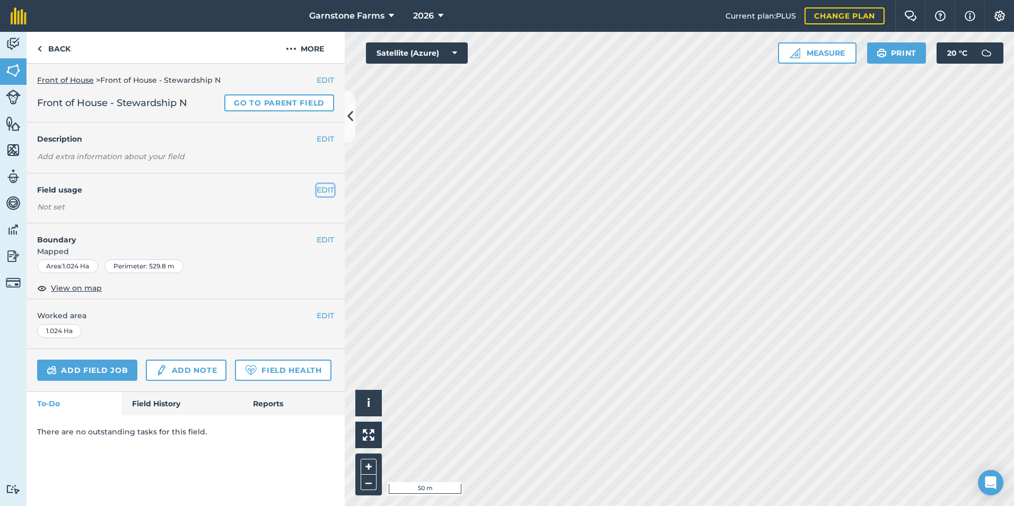
click at [322, 189] on button "EDIT" at bounding box center [326, 190] width 18 height 12
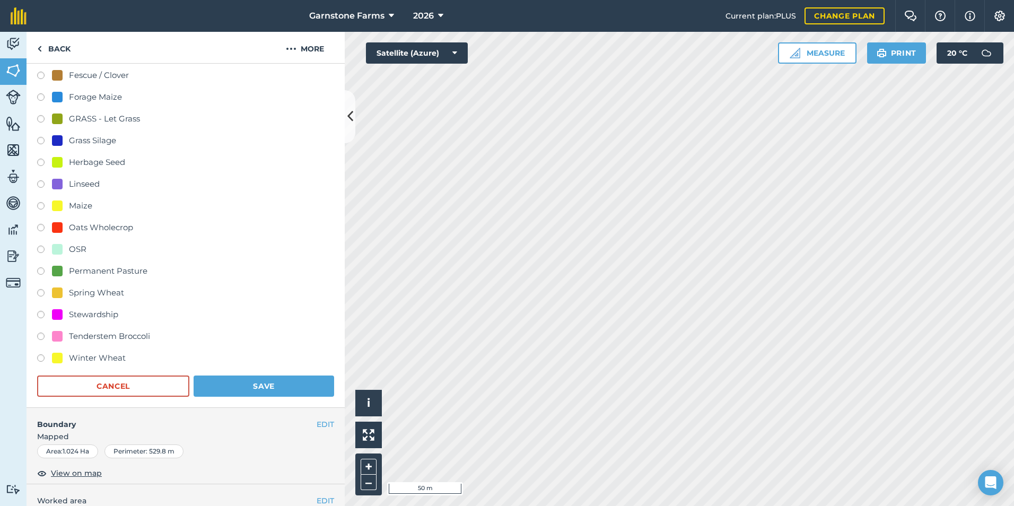
scroll to position [371, 0]
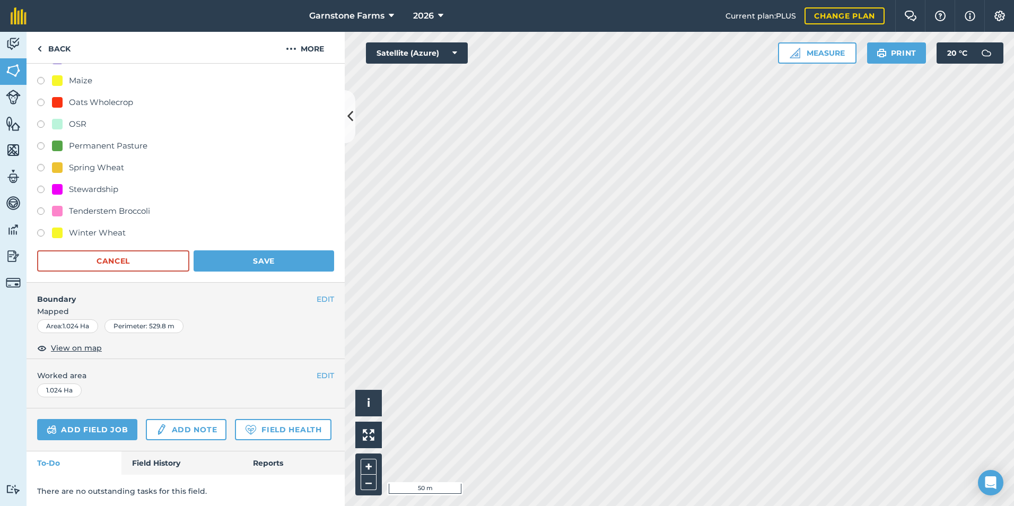
click at [98, 192] on div "Stewardship" at bounding box center [93, 189] width 49 height 13
radio input "true"
radio input "false"
click at [221, 259] on button "Save" at bounding box center [264, 260] width 141 height 21
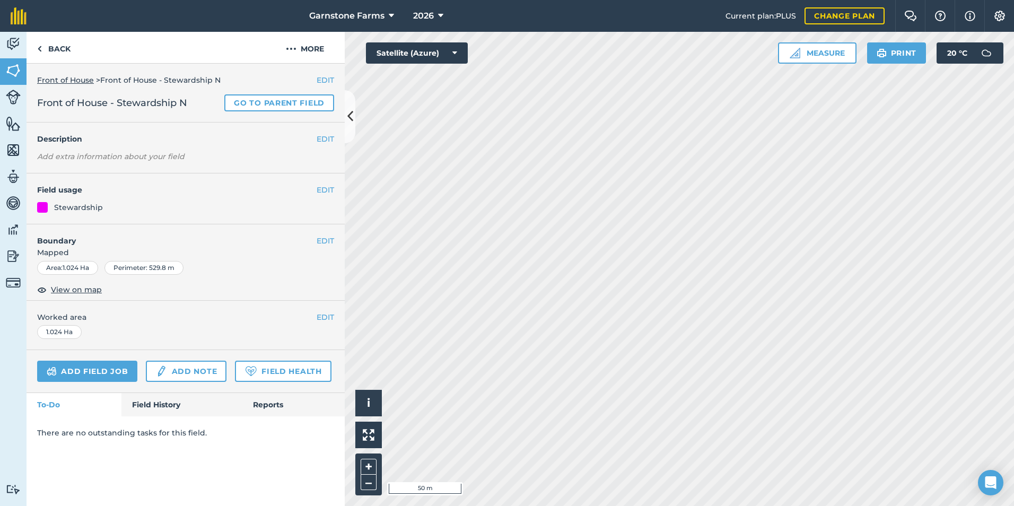
scroll to position [0, 0]
click at [49, 51] on link "Back" at bounding box center [54, 47] width 55 height 31
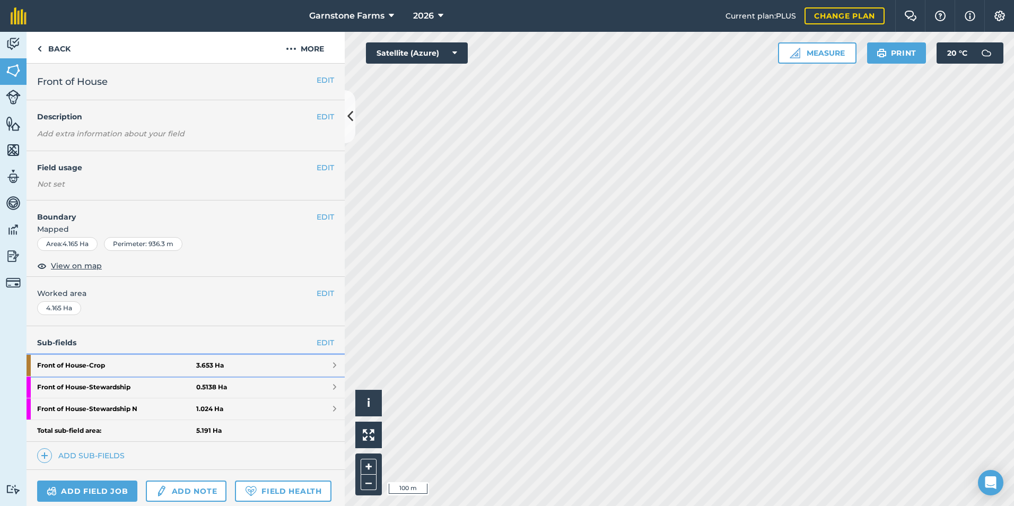
click at [91, 370] on strong "Front of House - Crop" at bounding box center [116, 365] width 159 height 21
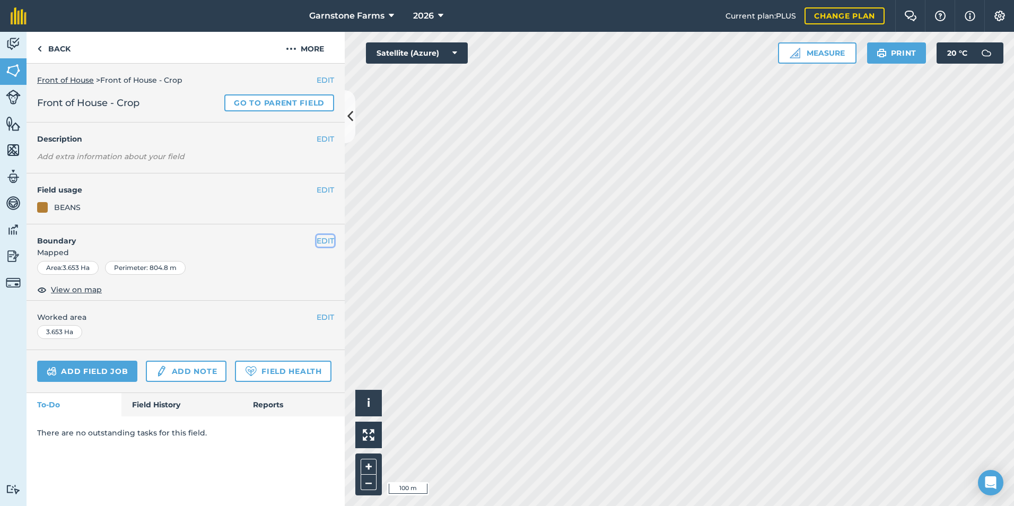
click at [319, 239] on button "EDIT" at bounding box center [326, 241] width 18 height 12
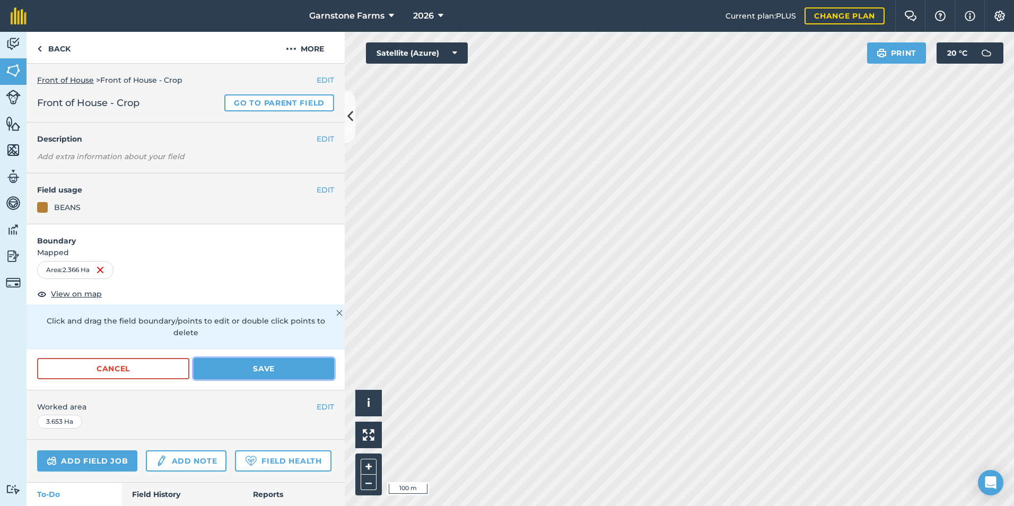
click at [270, 367] on button "Save" at bounding box center [264, 368] width 141 height 21
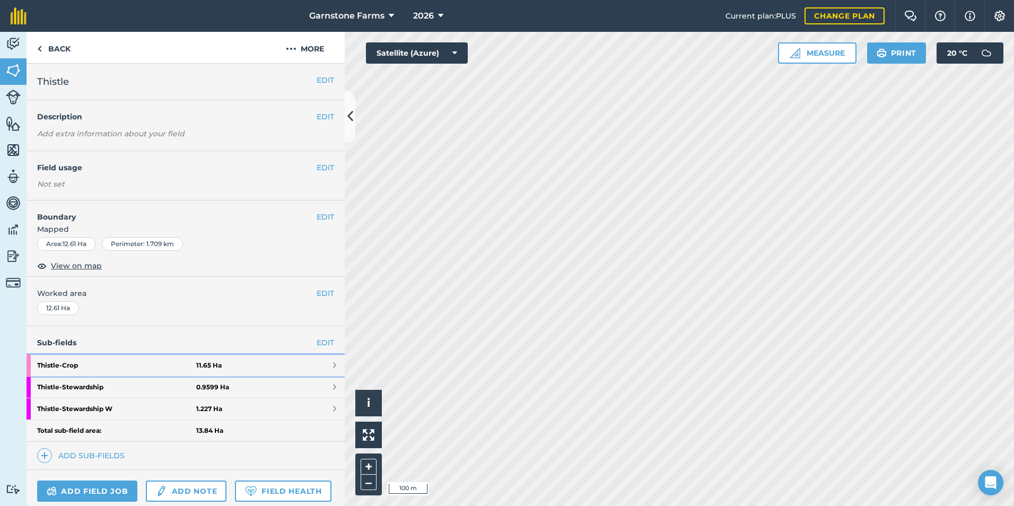
click at [206, 363] on strong "11.65 Ha" at bounding box center [208, 365] width 25 height 8
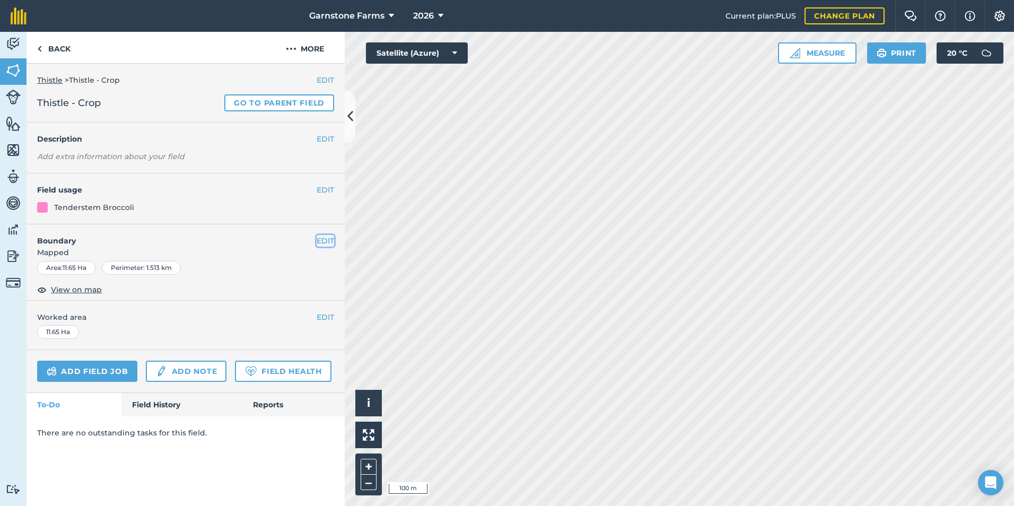
click at [319, 240] on button "EDIT" at bounding box center [326, 241] width 18 height 12
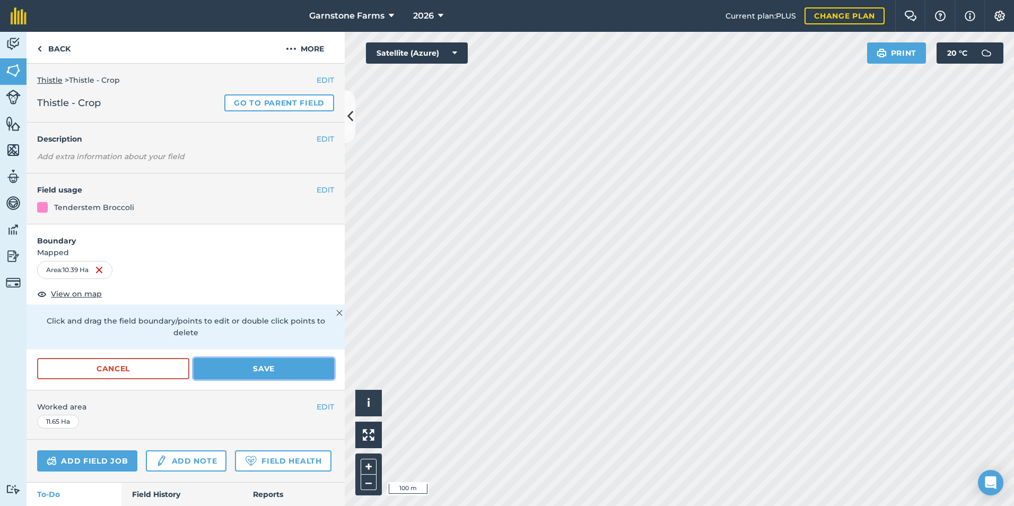
click at [274, 371] on button "Save" at bounding box center [264, 368] width 141 height 21
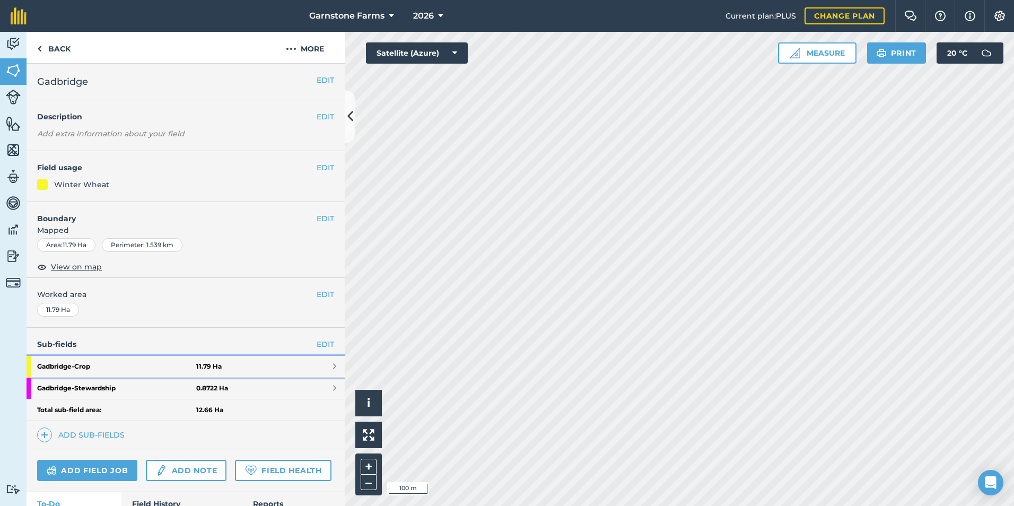
click at [148, 366] on strong "Gadbridge - Crop" at bounding box center [116, 366] width 159 height 21
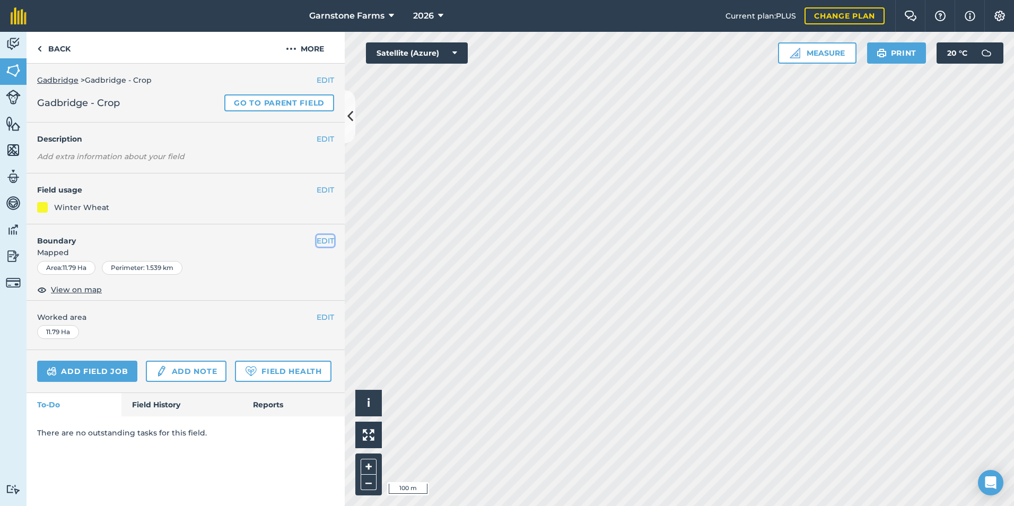
click at [323, 241] on button "EDIT" at bounding box center [326, 241] width 18 height 12
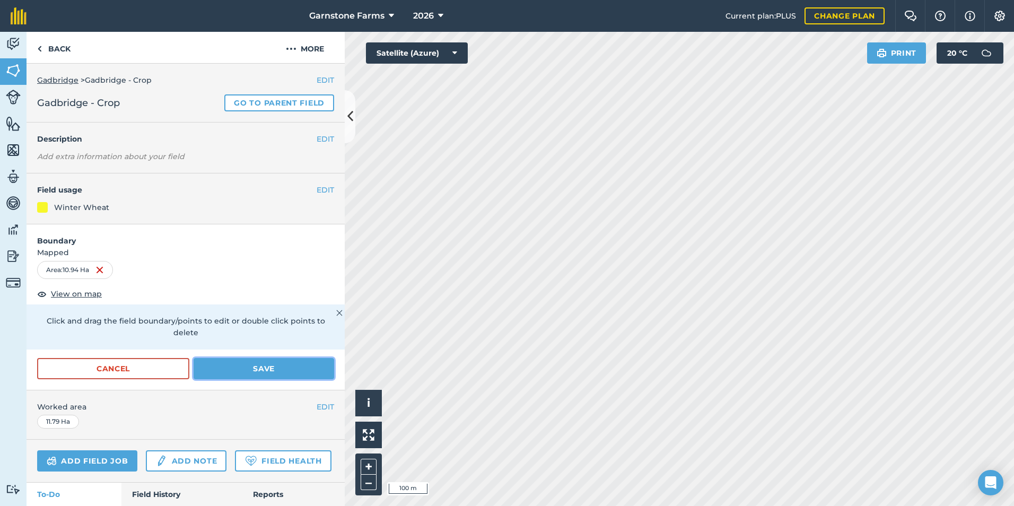
click at [278, 368] on button "Save" at bounding box center [264, 368] width 141 height 21
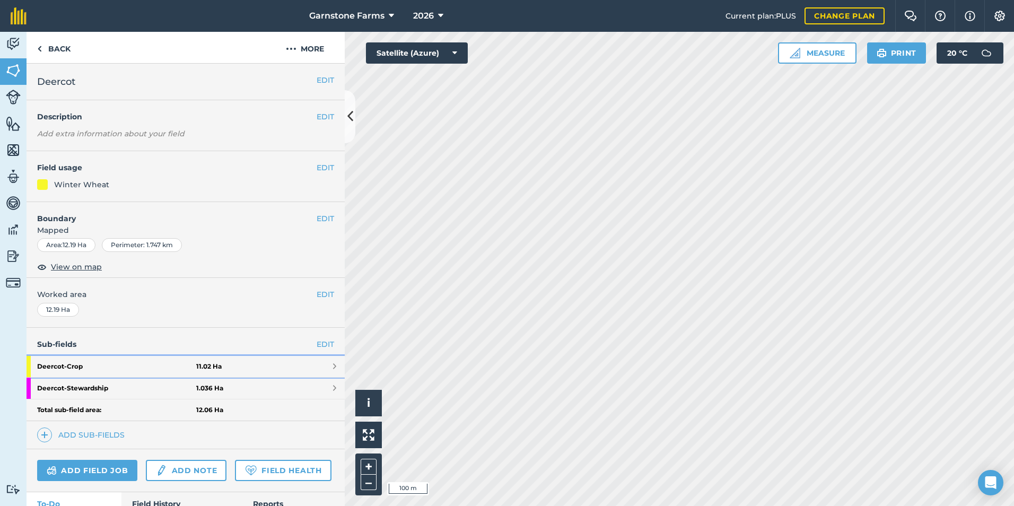
click at [168, 363] on strong "Deercot - Crop" at bounding box center [116, 366] width 159 height 21
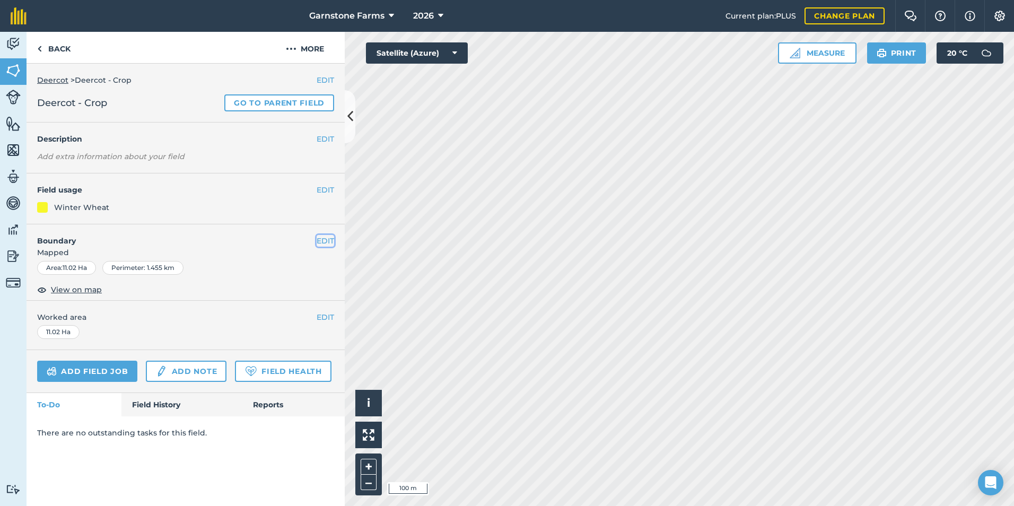
click at [318, 241] on button "EDIT" at bounding box center [326, 241] width 18 height 12
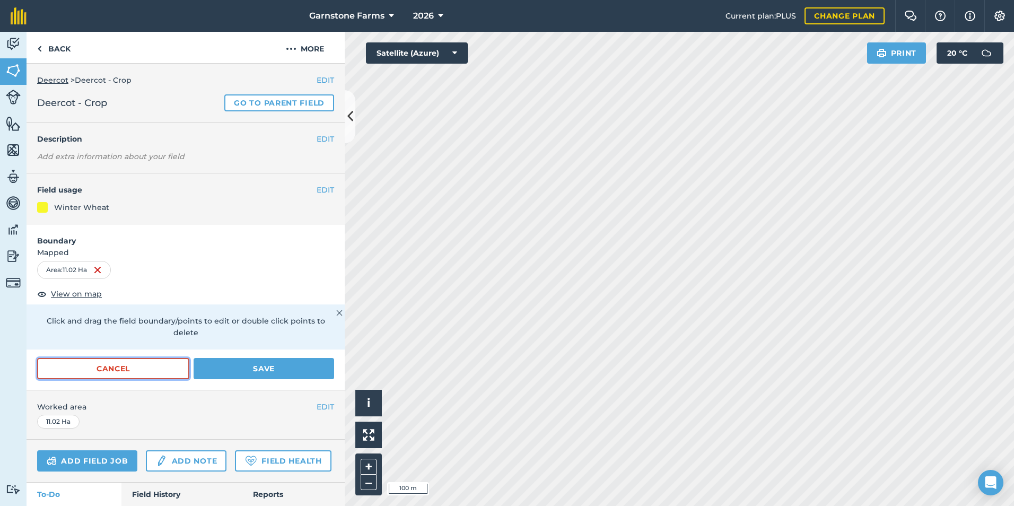
click at [163, 371] on button "Cancel" at bounding box center [113, 368] width 152 height 21
